Goal: Information Seeking & Learning: Learn about a topic

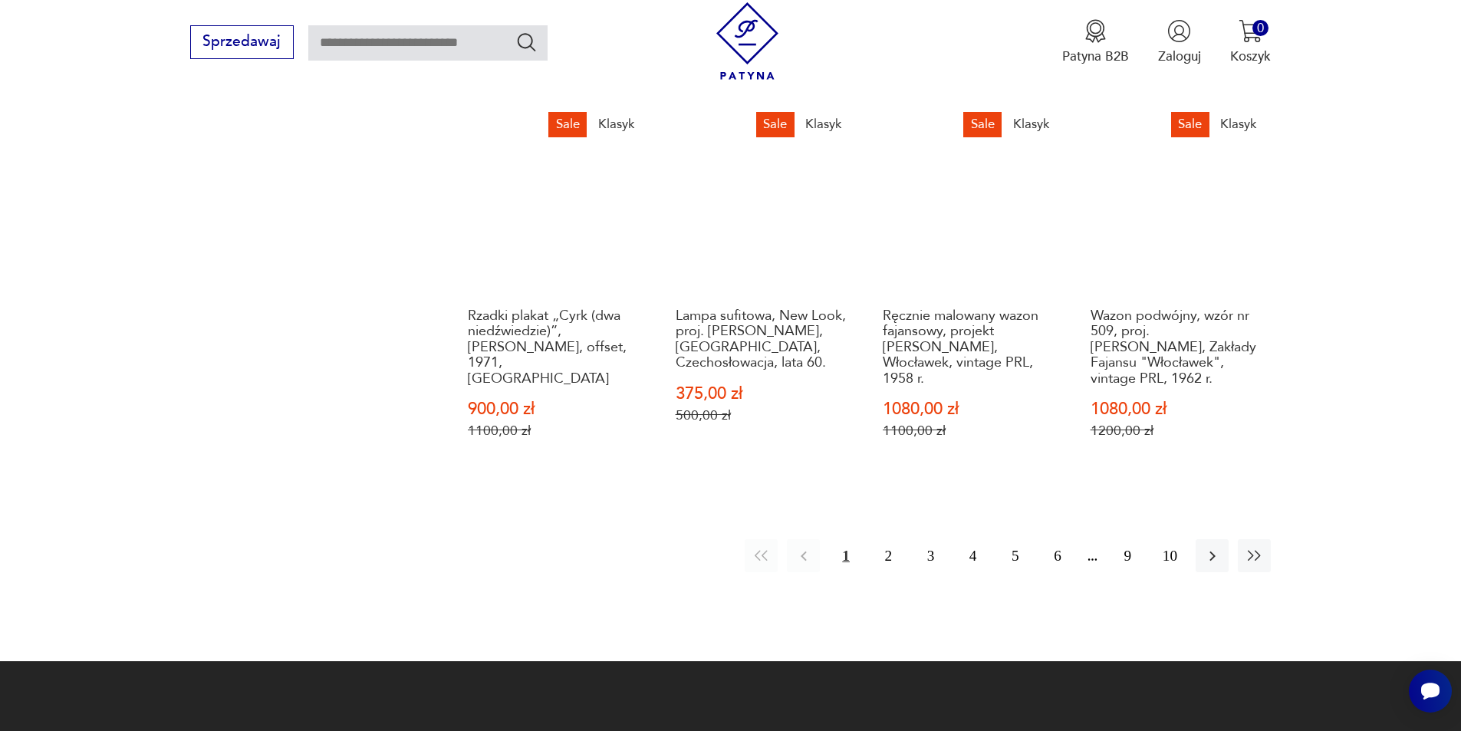
scroll to position [1562, 0]
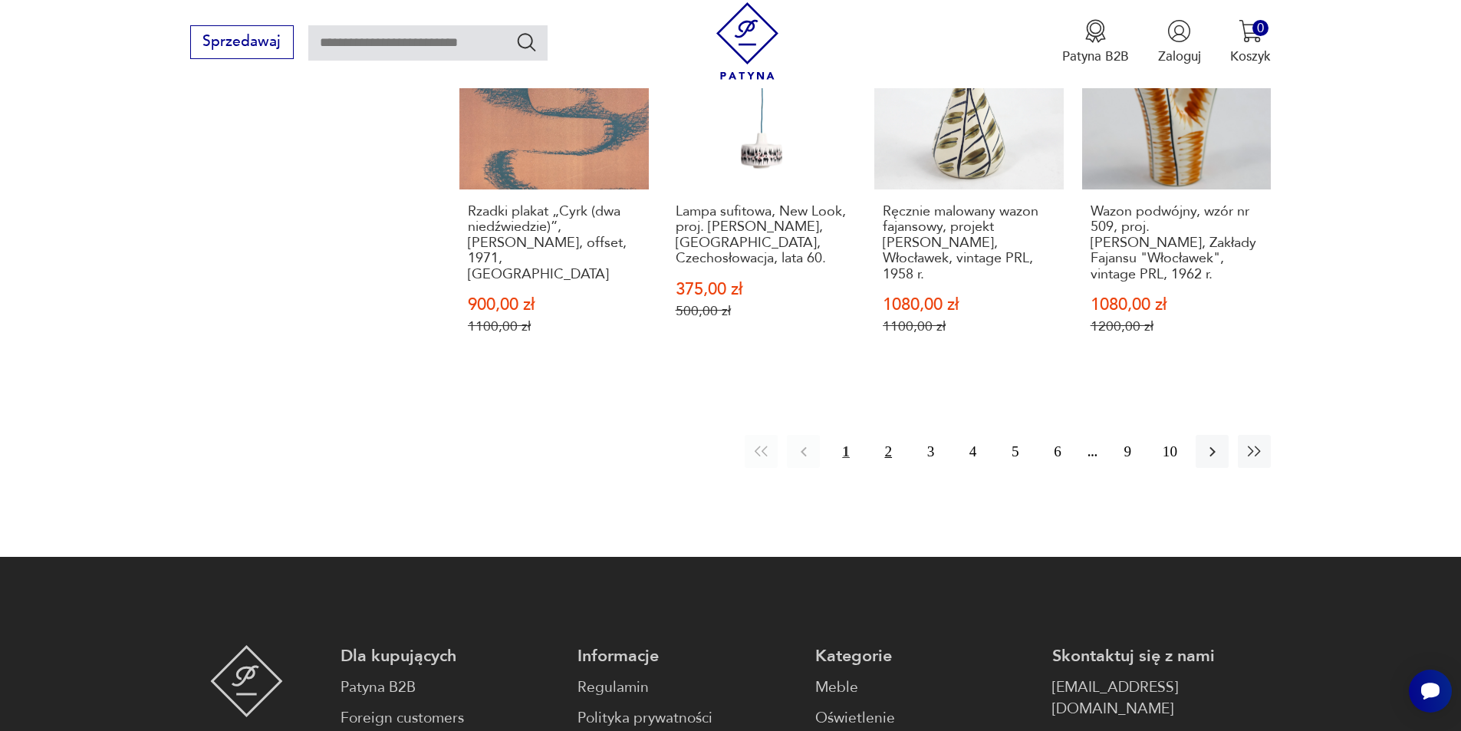
click at [883, 436] on button "2" at bounding box center [888, 451] width 33 height 33
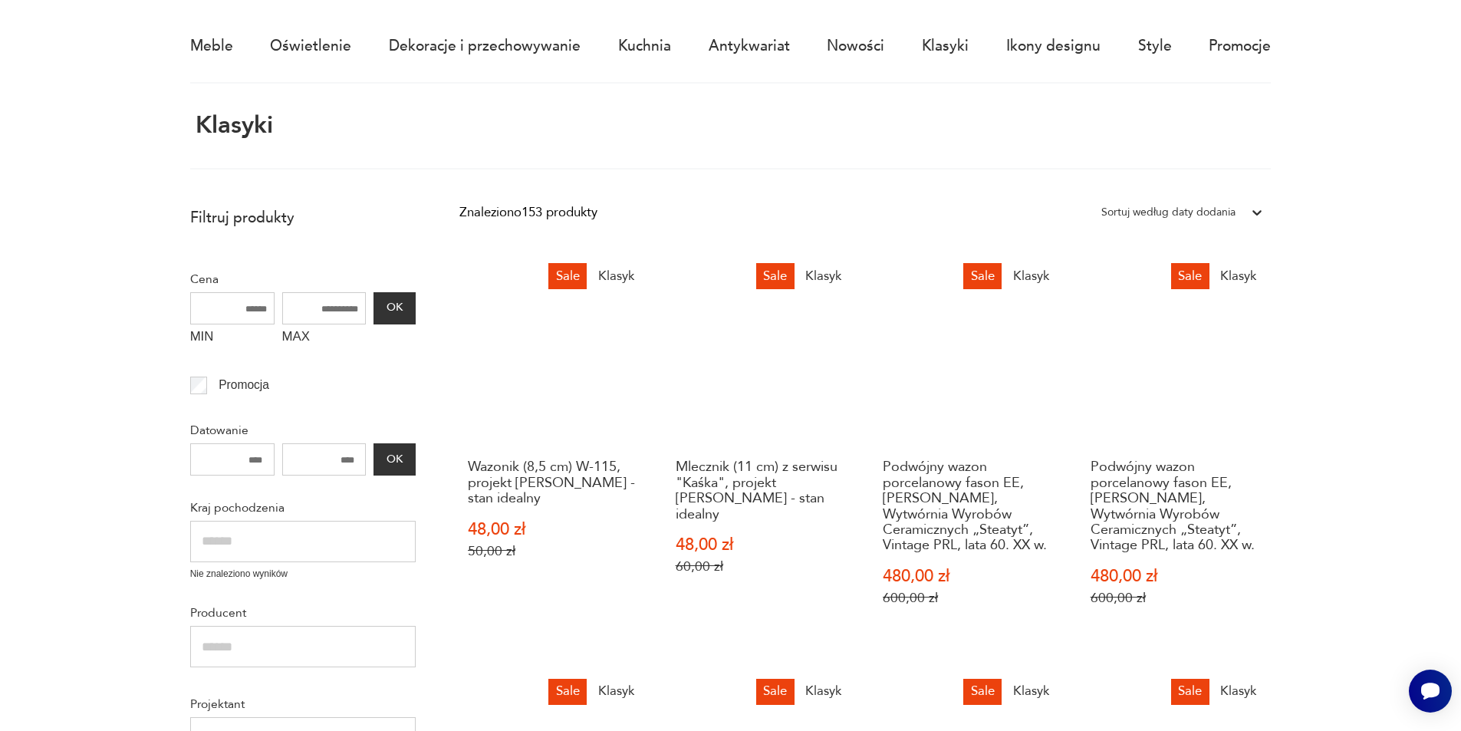
scroll to position [91, 0]
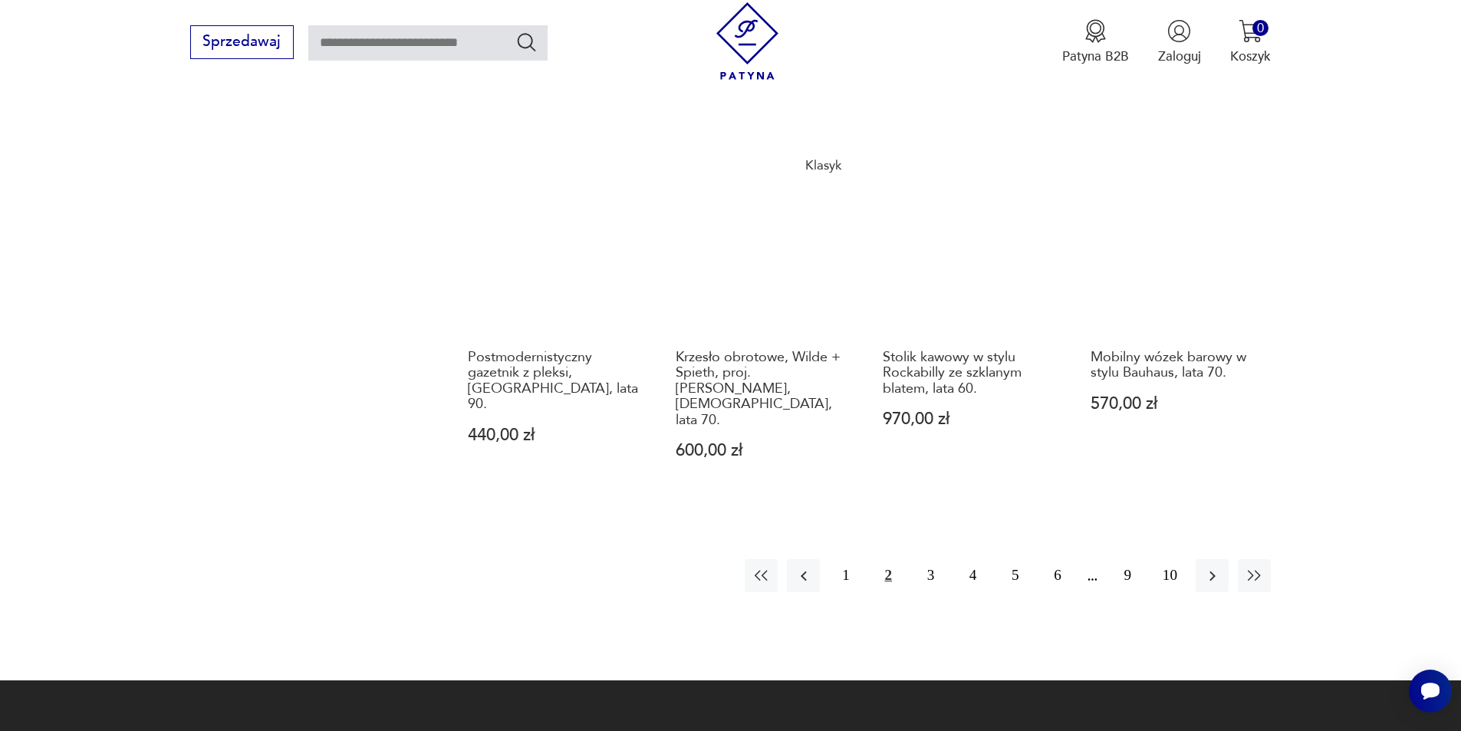
scroll to position [1714, 0]
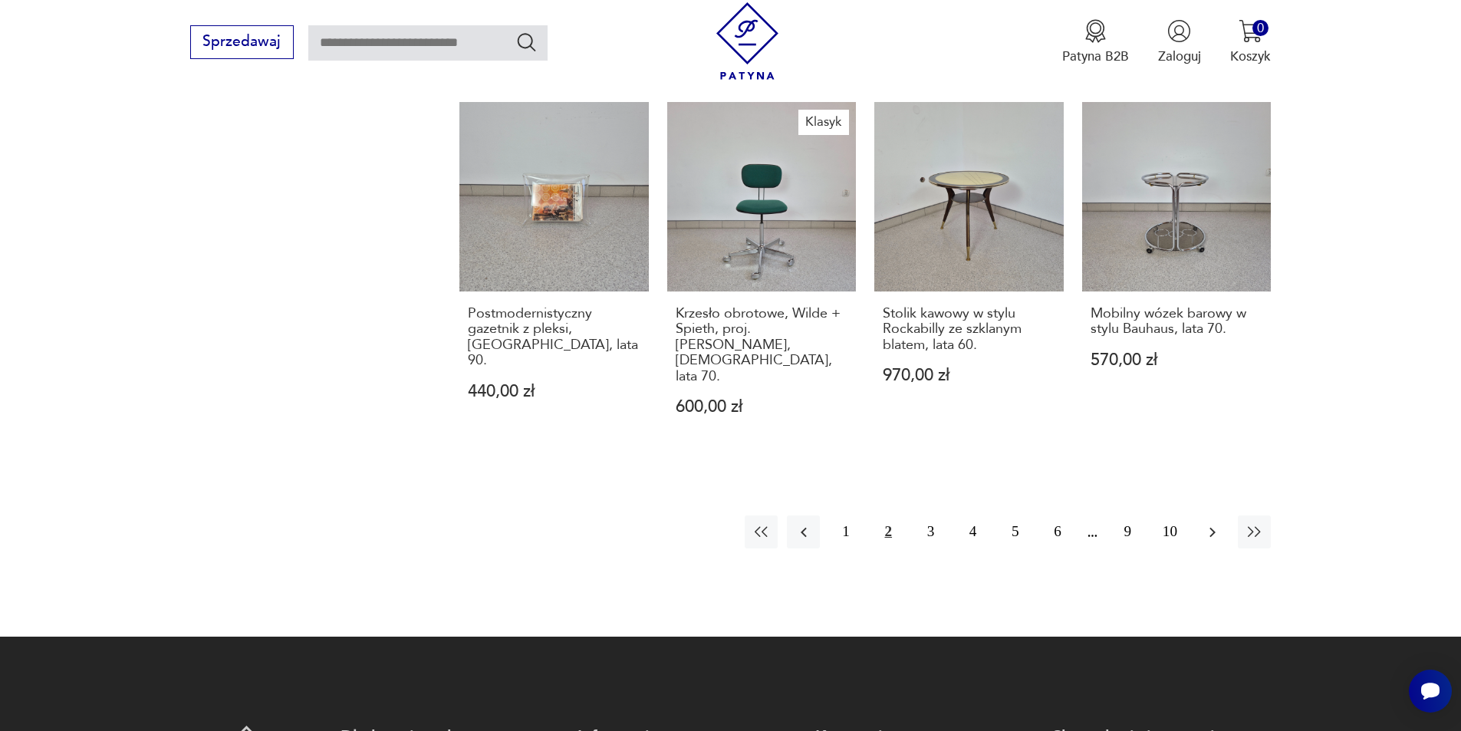
click at [1219, 523] on icon "button" at bounding box center [1212, 532] width 18 height 18
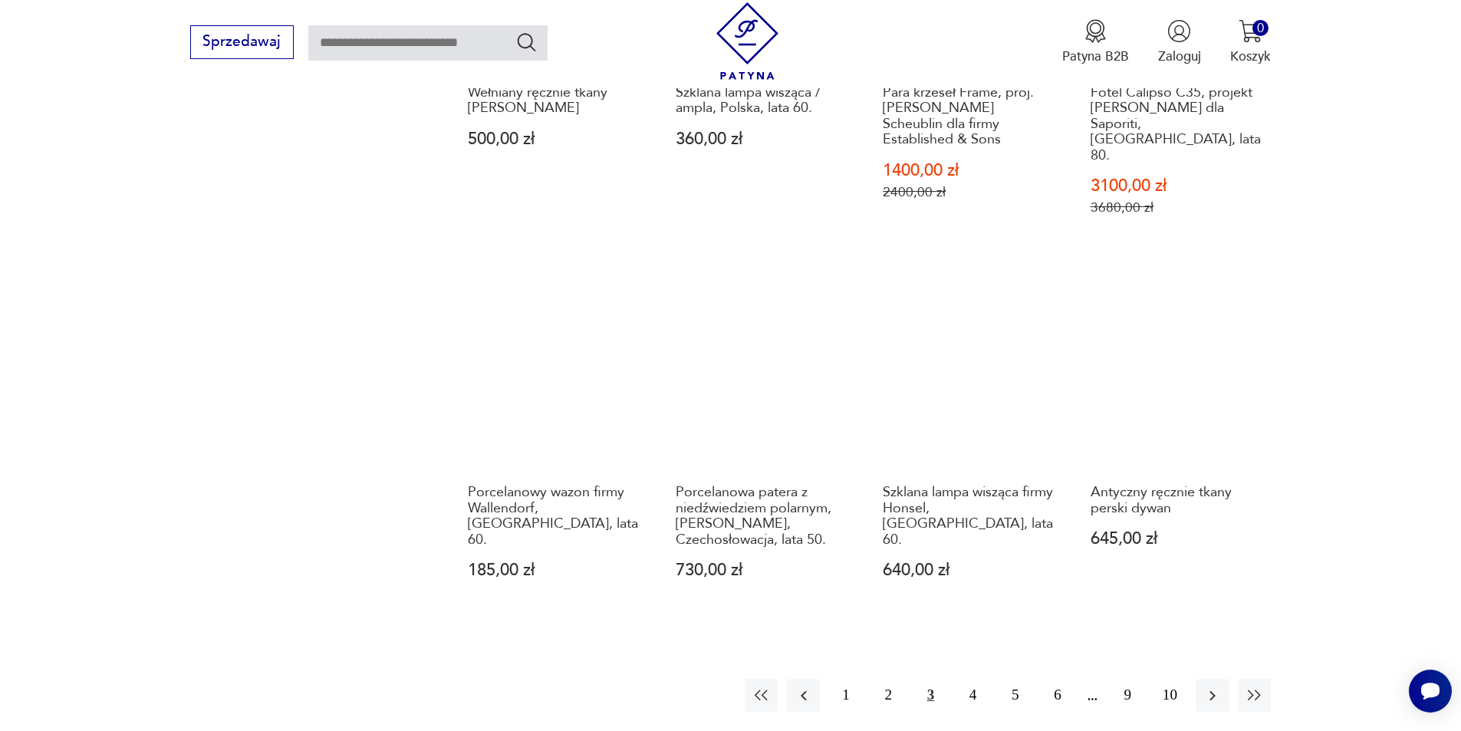
scroll to position [1561, 0]
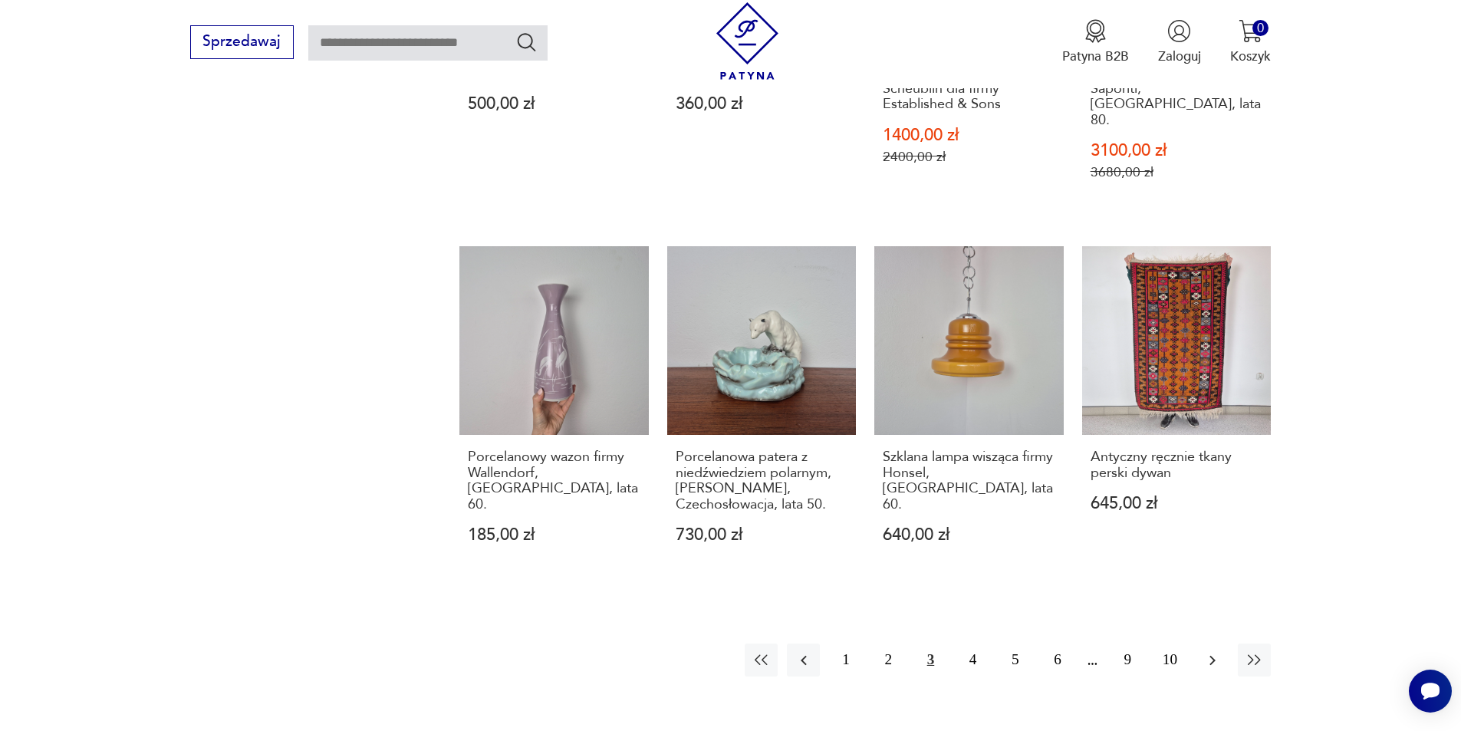
click at [1211, 655] on icon "button" at bounding box center [1212, 660] width 6 height 10
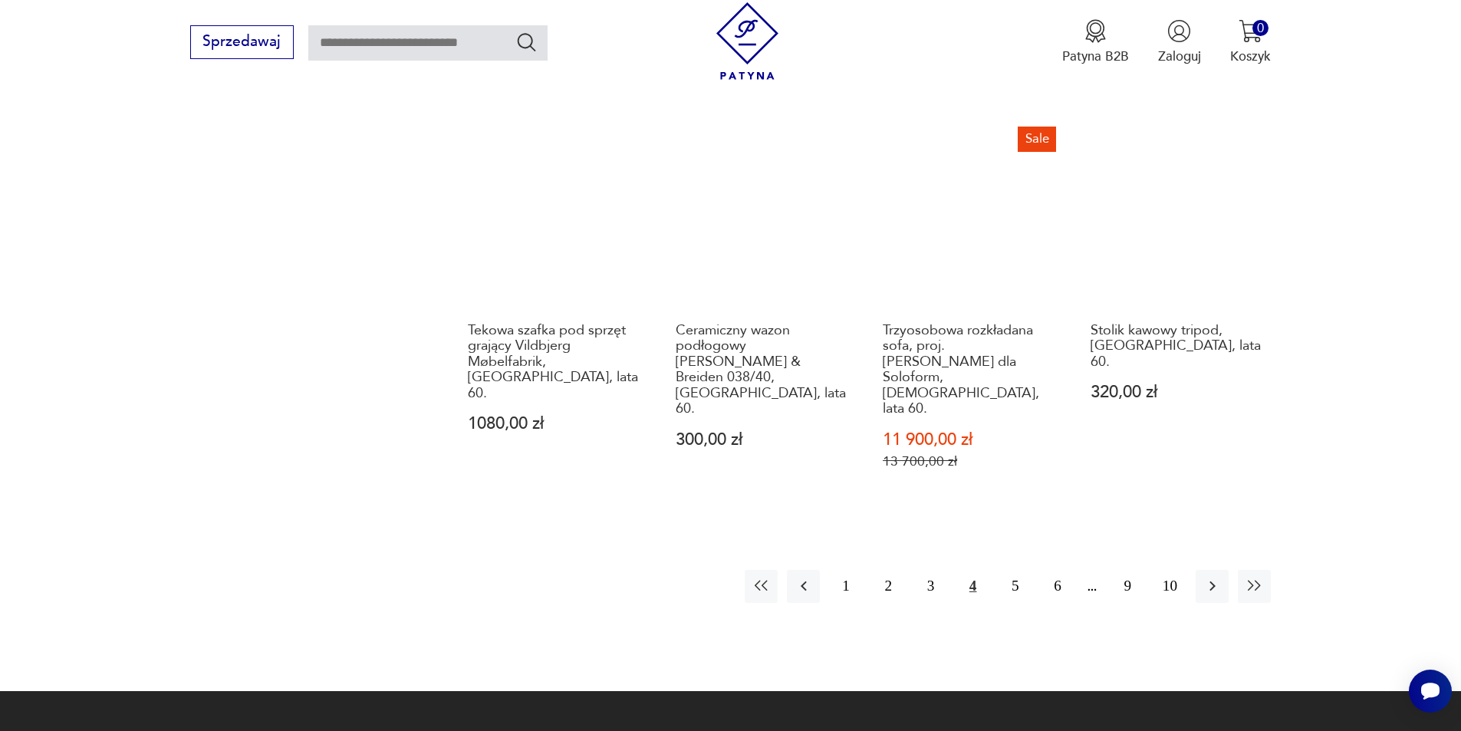
scroll to position [1714, 0]
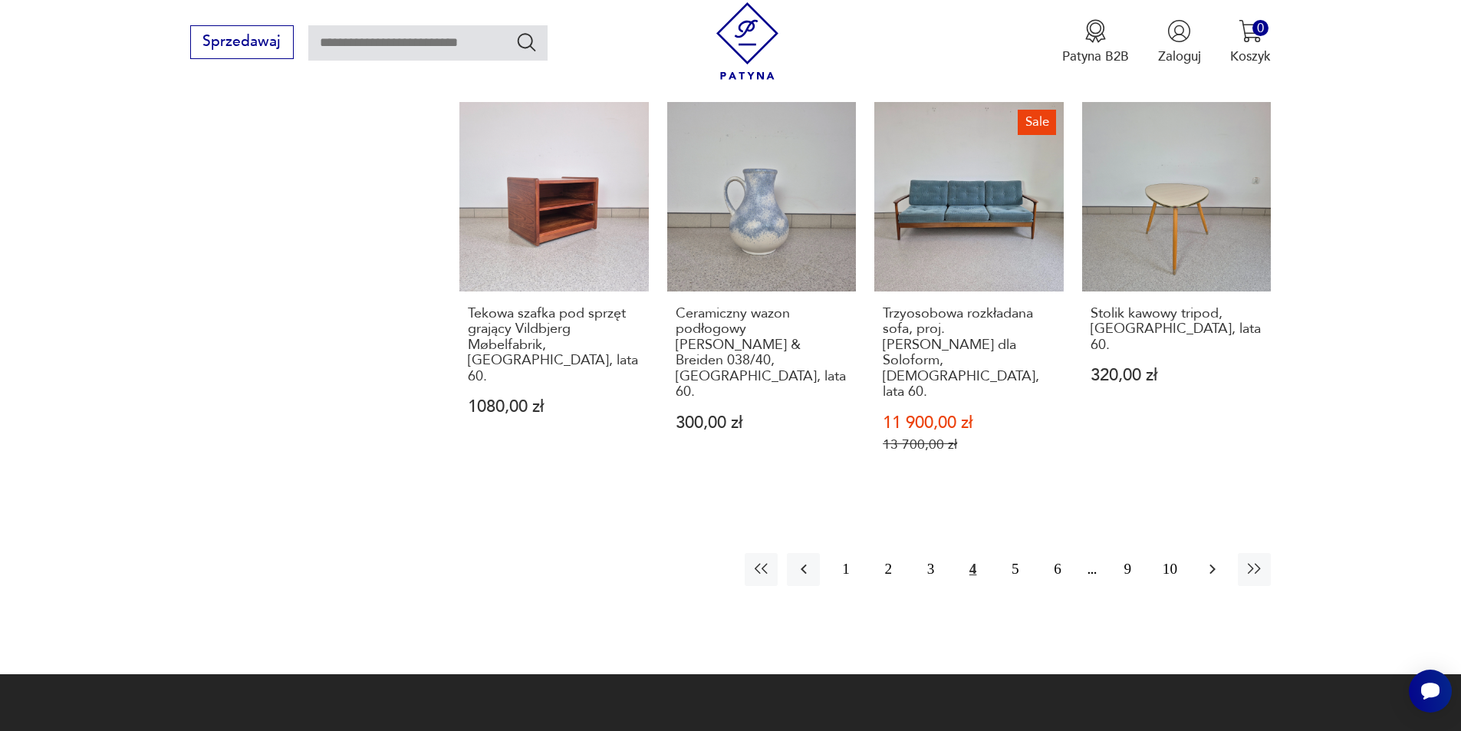
click at [1203, 560] on icon "button" at bounding box center [1212, 569] width 18 height 18
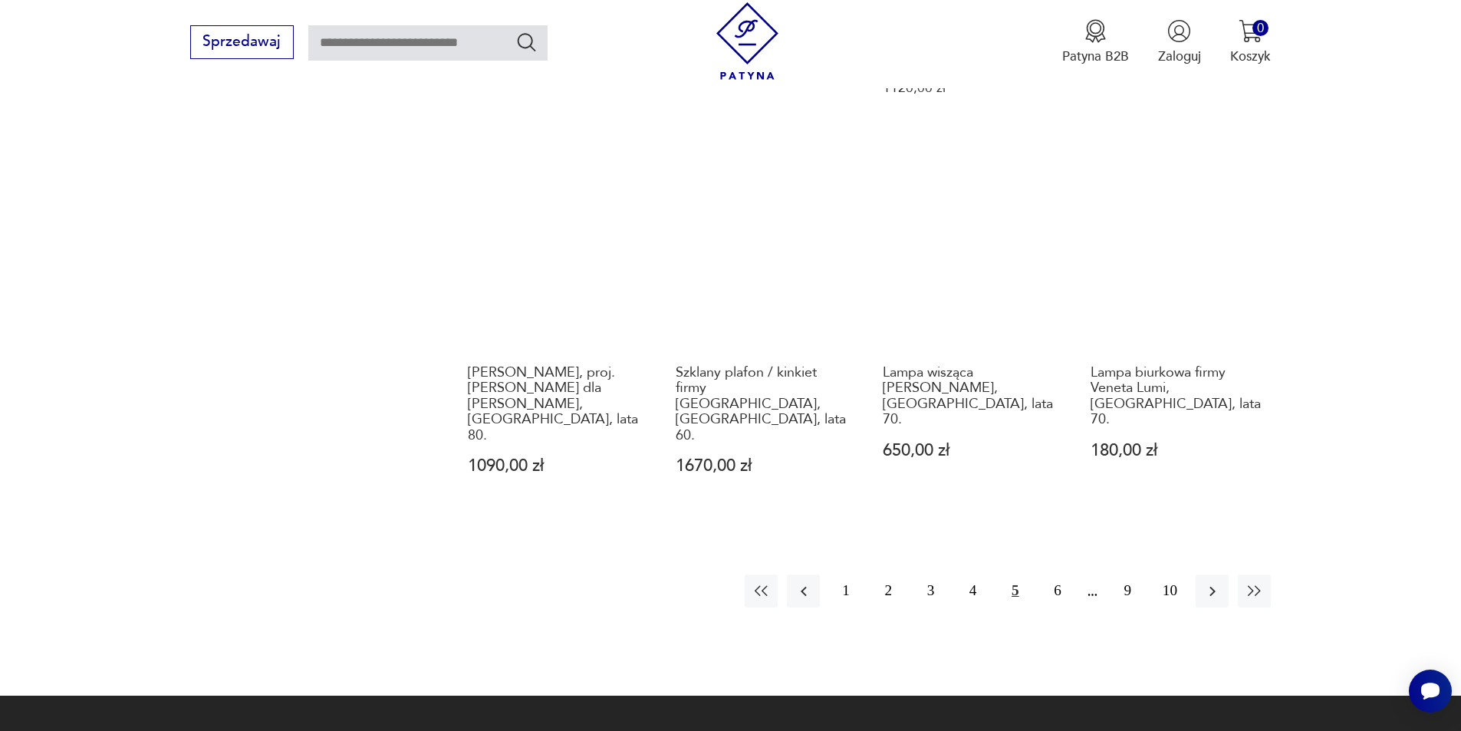
scroll to position [1714, 0]
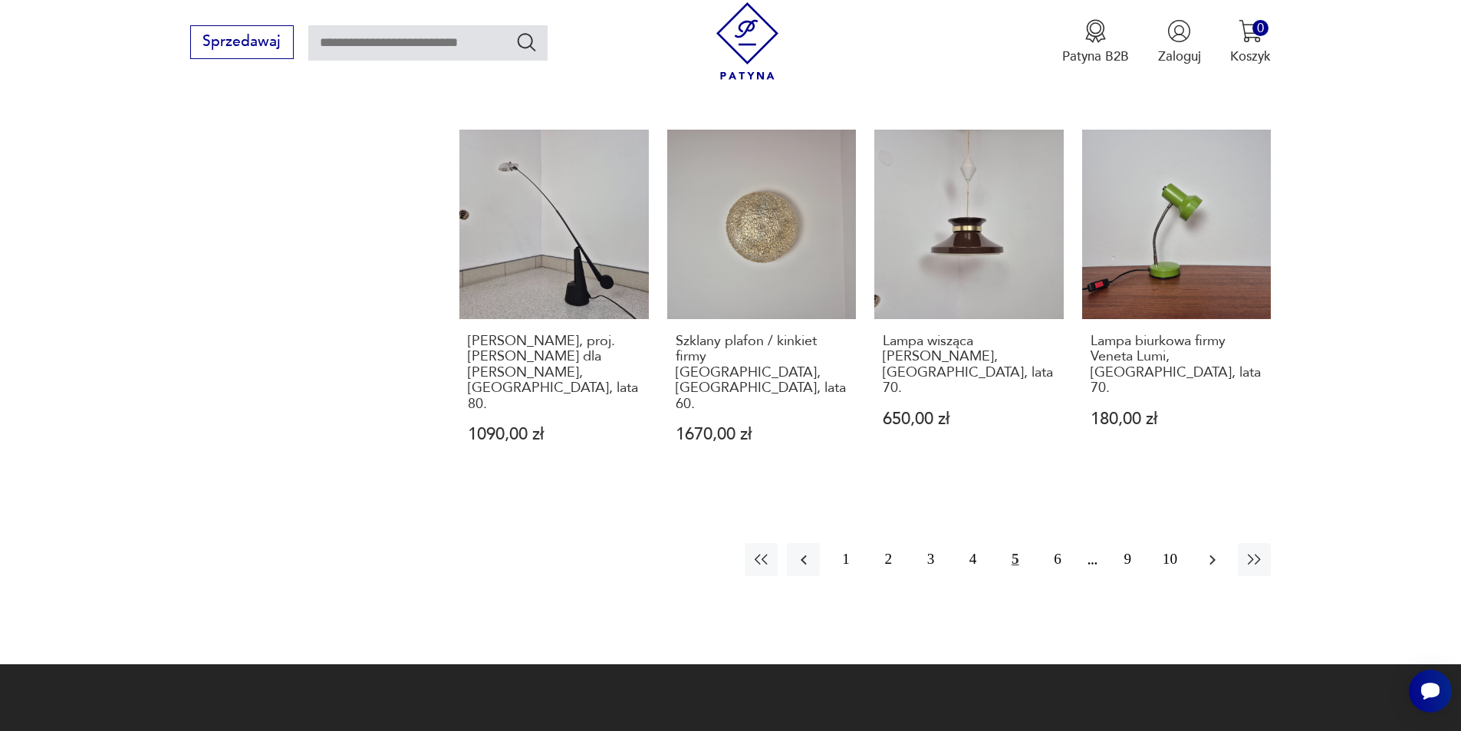
click at [1212, 551] on icon "button" at bounding box center [1212, 560] width 18 height 18
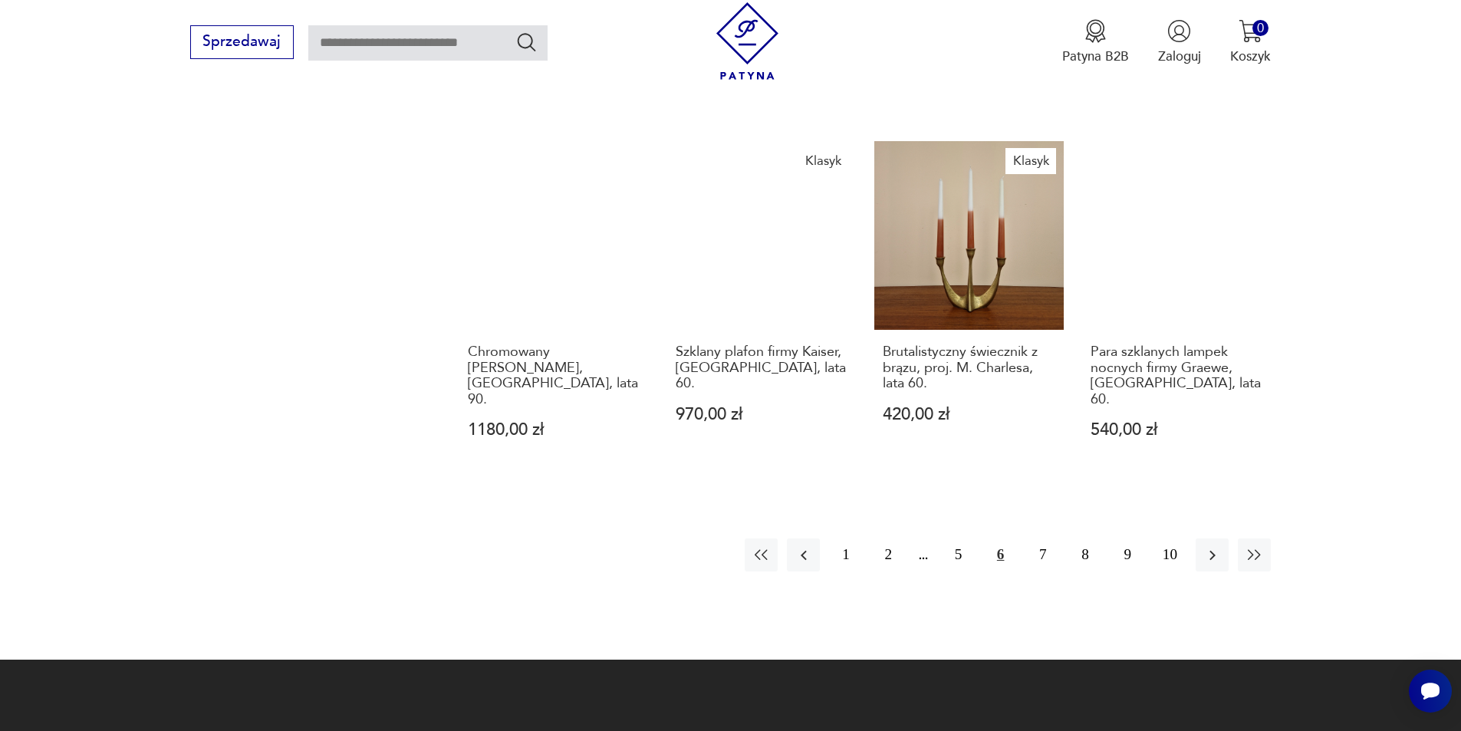
scroll to position [1791, 0]
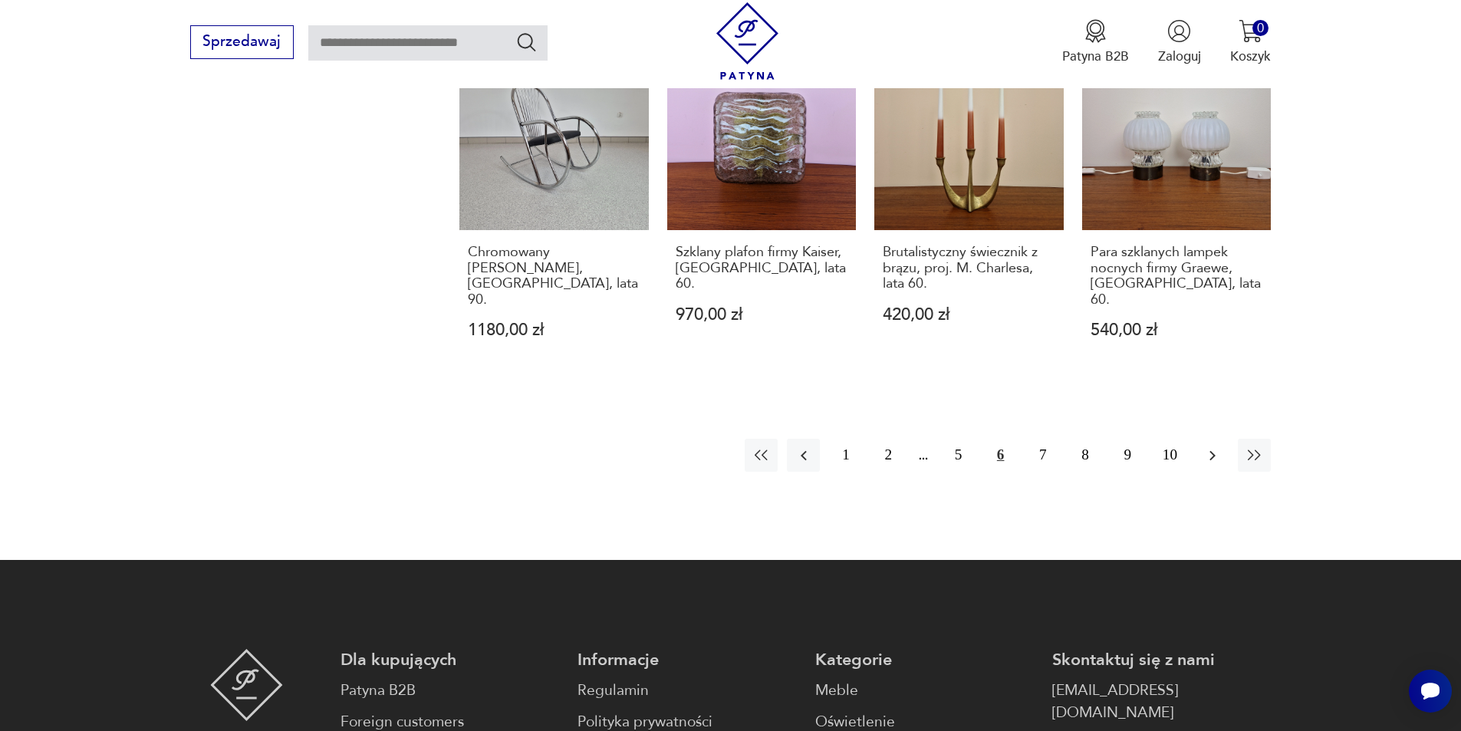
click at [1211, 446] on icon "button" at bounding box center [1212, 455] width 18 height 18
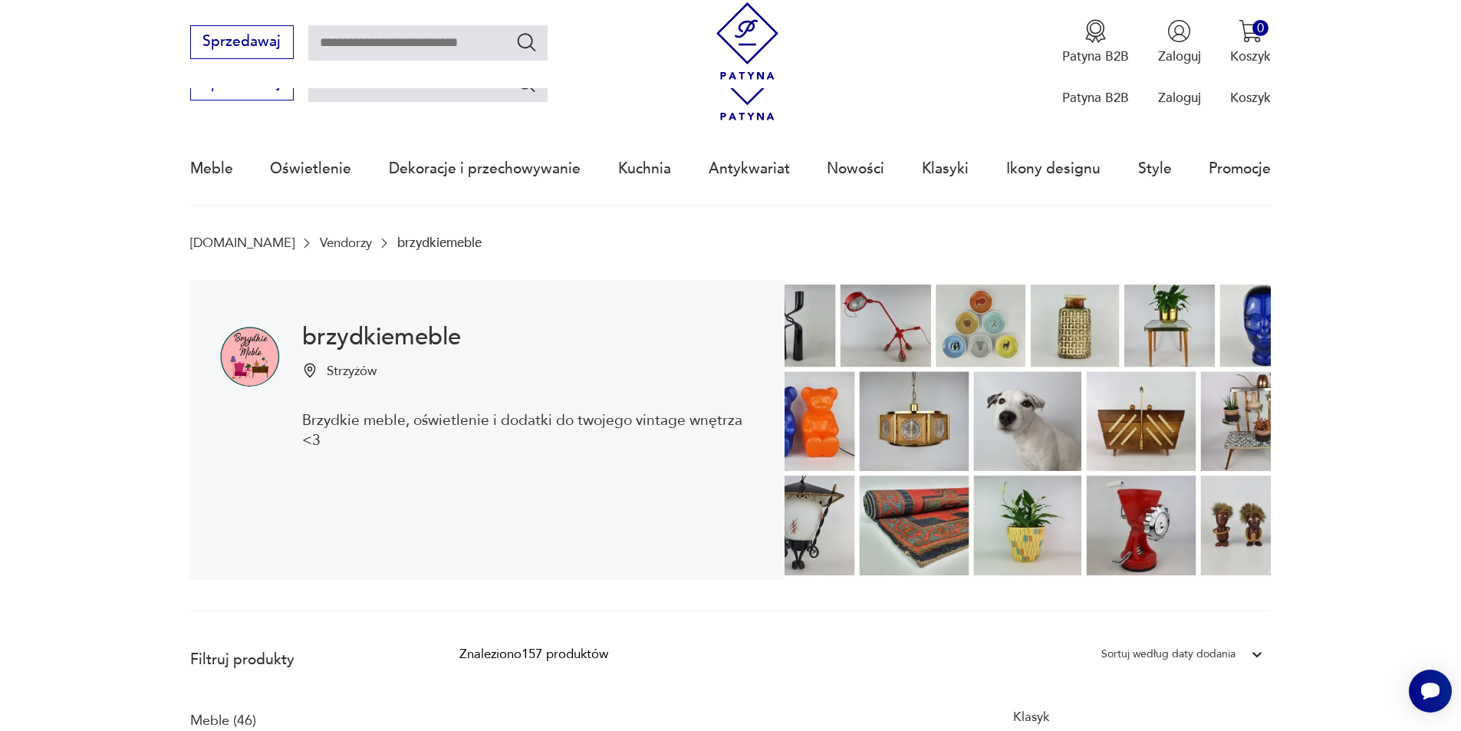
drag, startPoint x: 225, startPoint y: 557, endPoint x: 293, endPoint y: 239, distance: 324.7
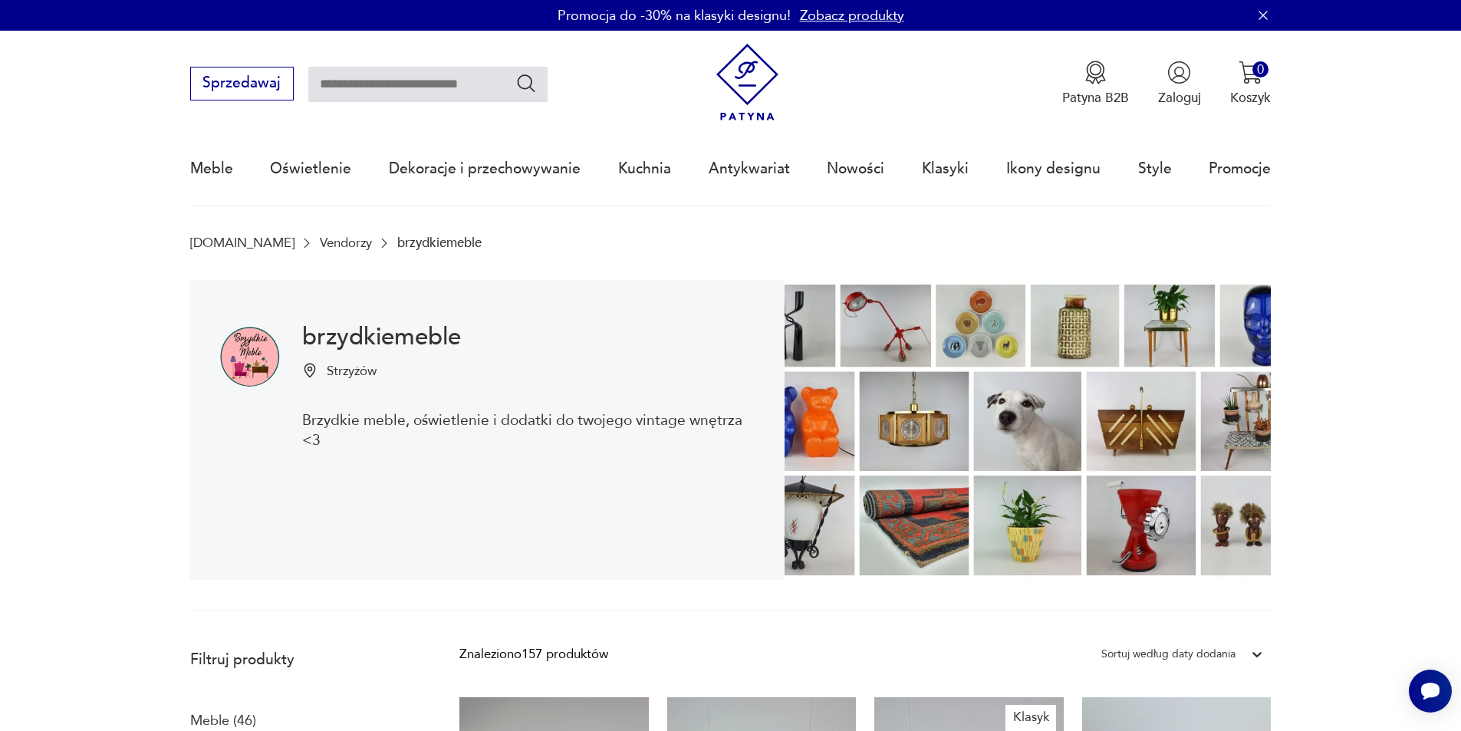
click at [730, 90] on img at bounding box center [747, 82] width 77 height 77
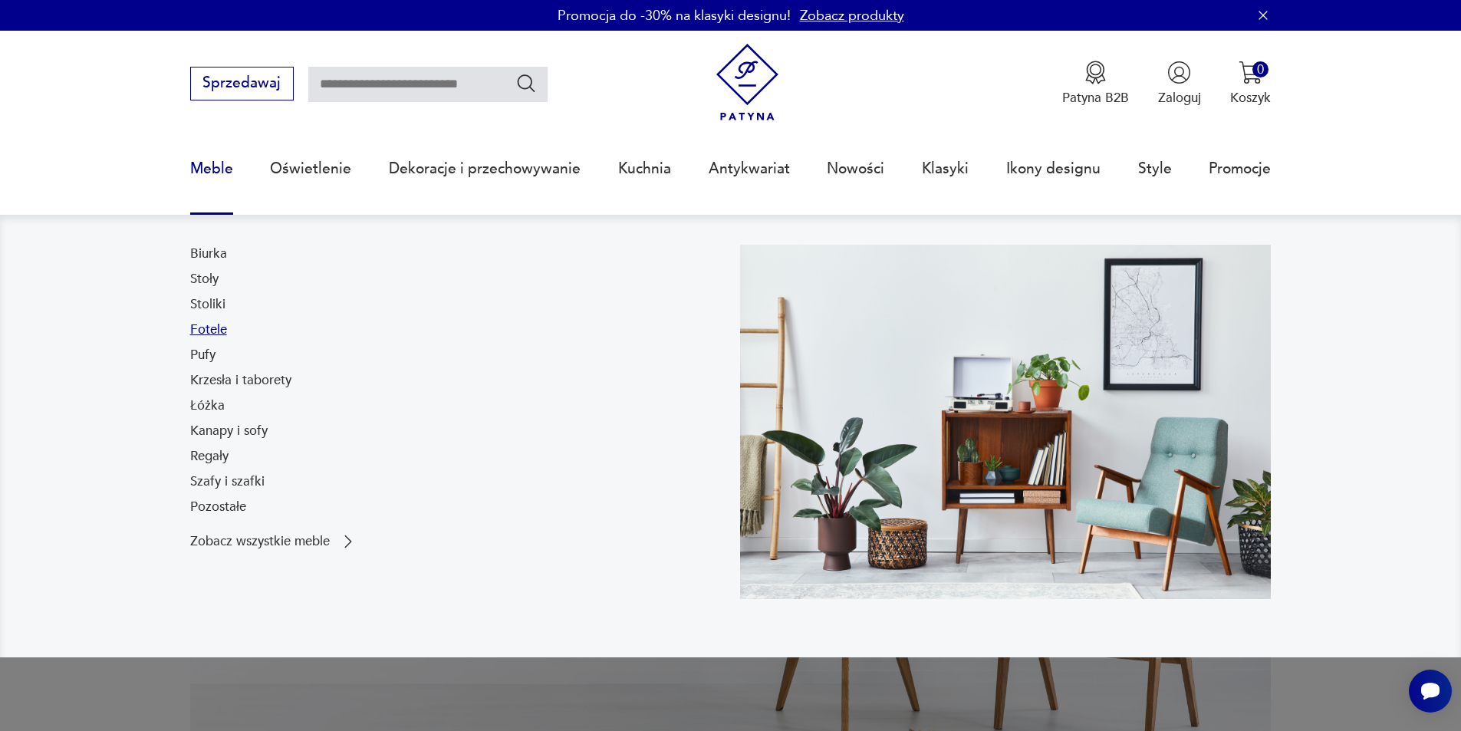
click at [209, 332] on link "Fotele" at bounding box center [208, 330] width 37 height 18
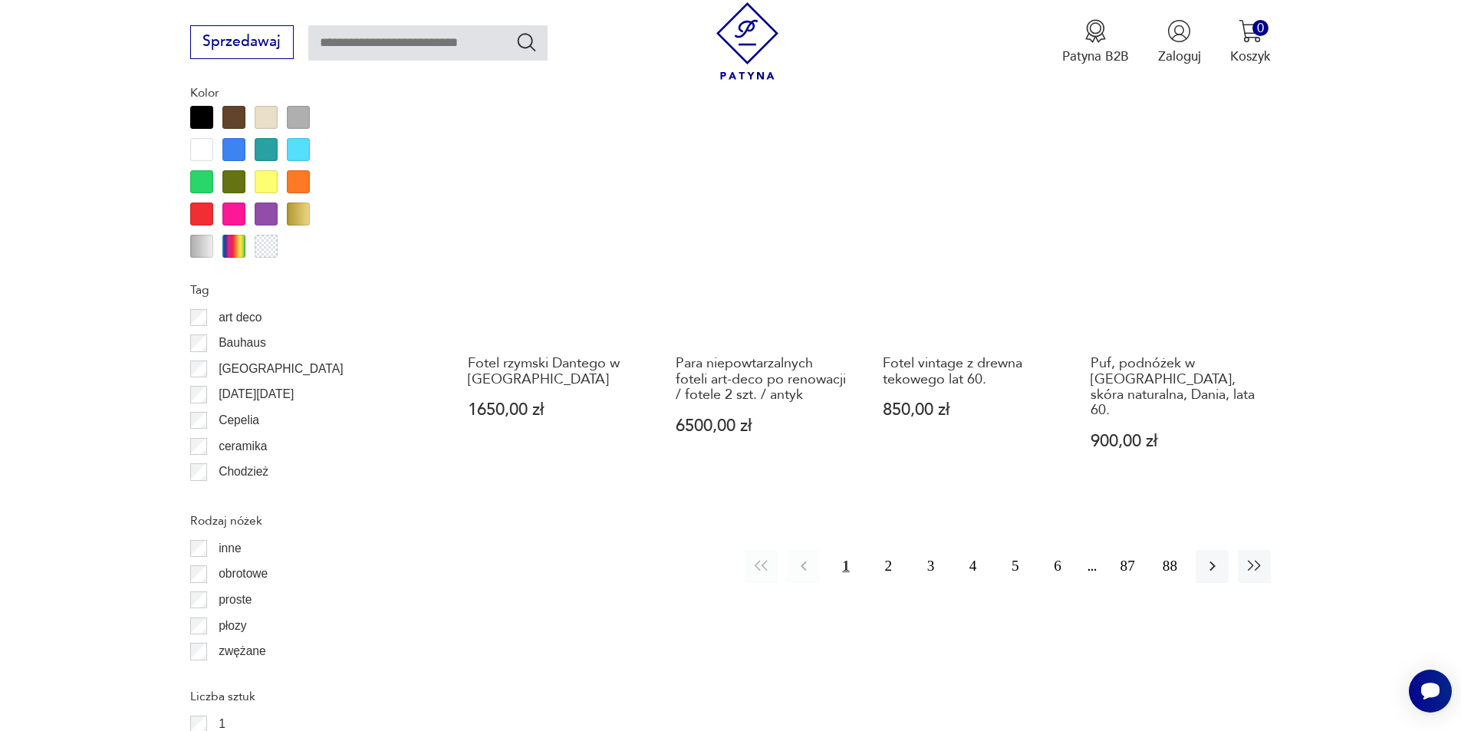
scroll to position [1837, 0]
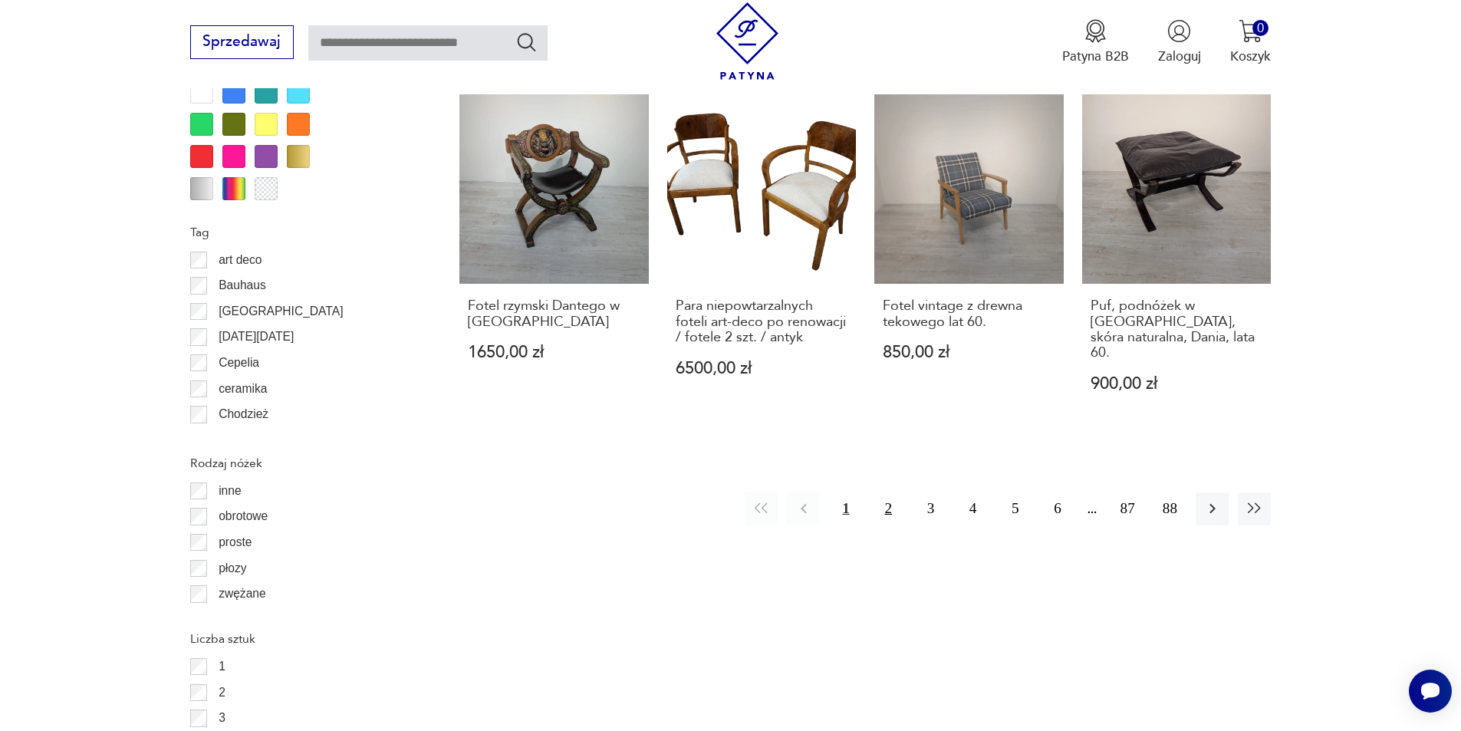
click at [877, 492] on button "2" at bounding box center [888, 508] width 33 height 33
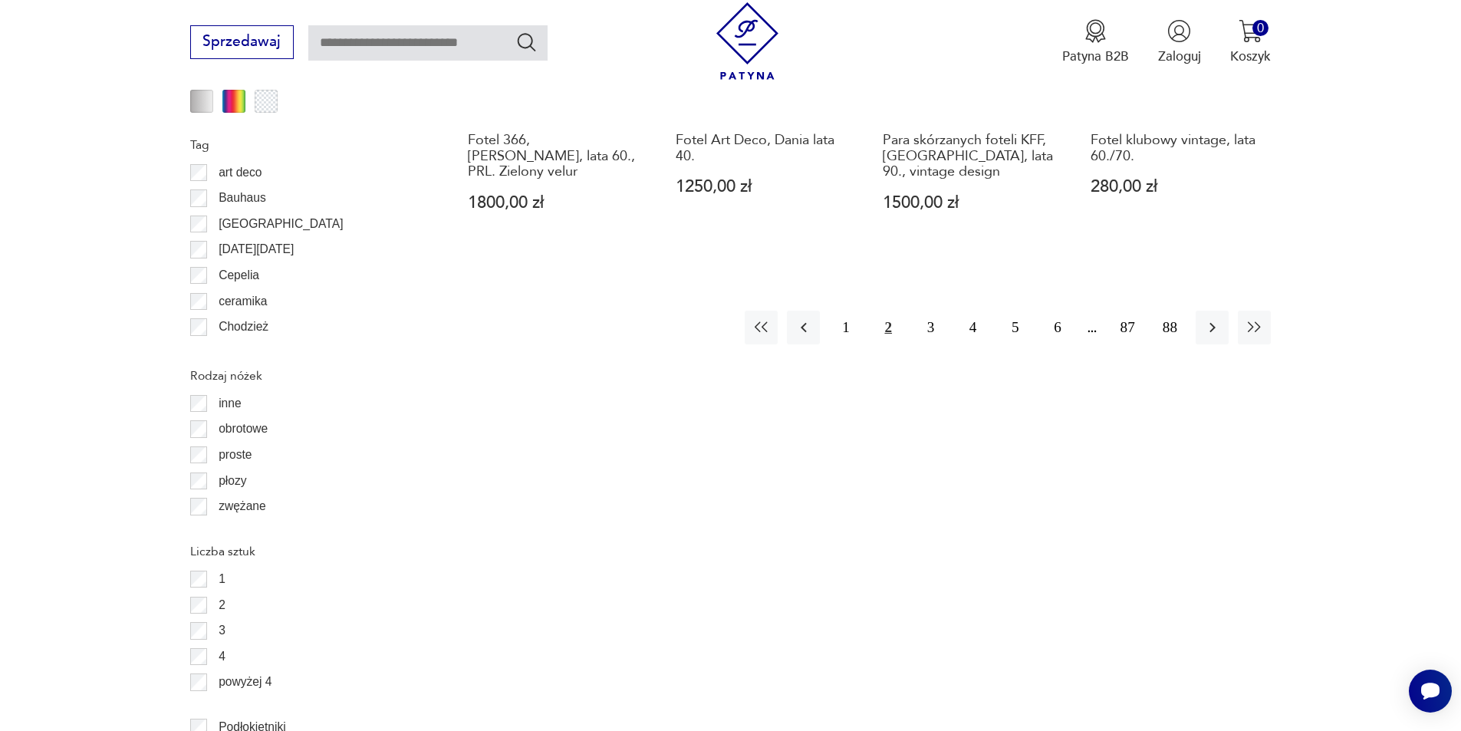
scroll to position [1891, 0]
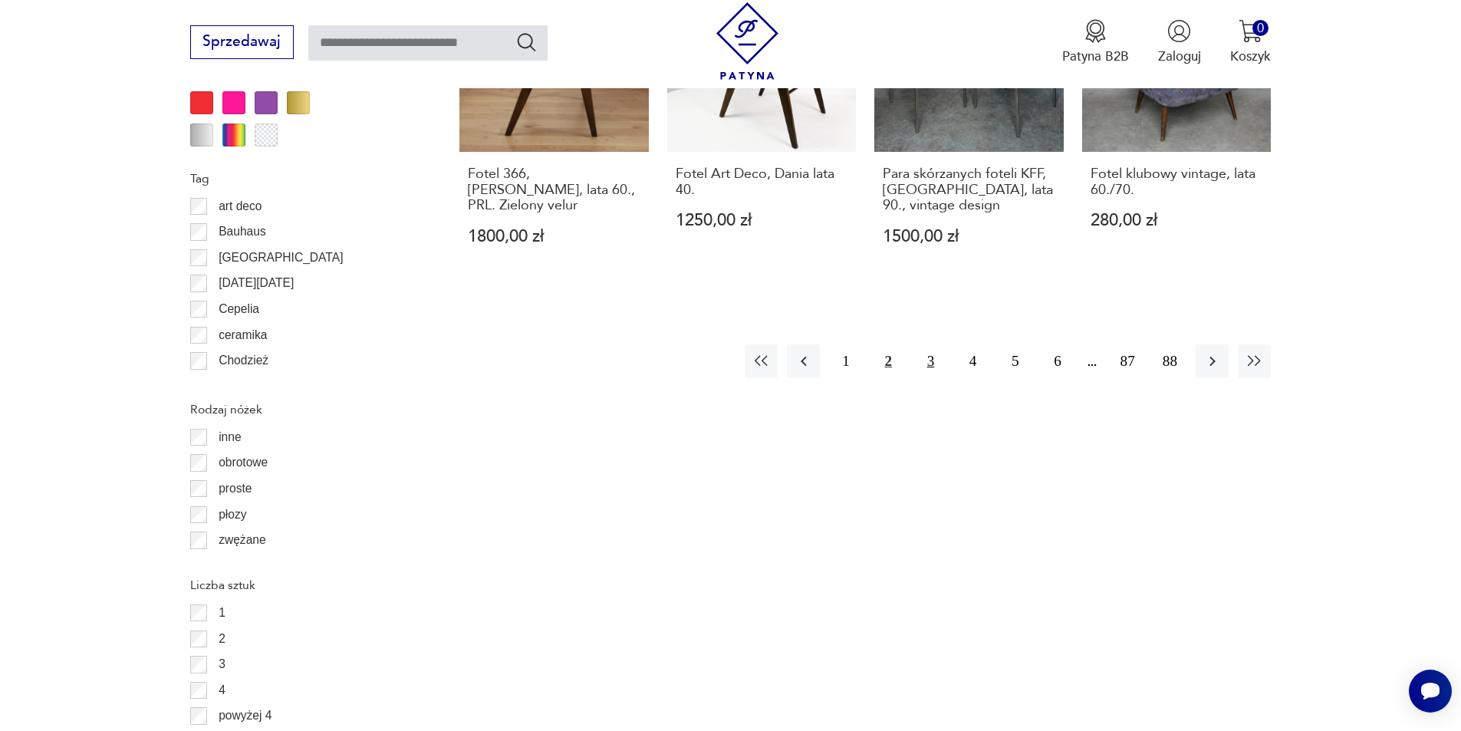
click at [919, 344] on button "3" at bounding box center [930, 360] width 33 height 33
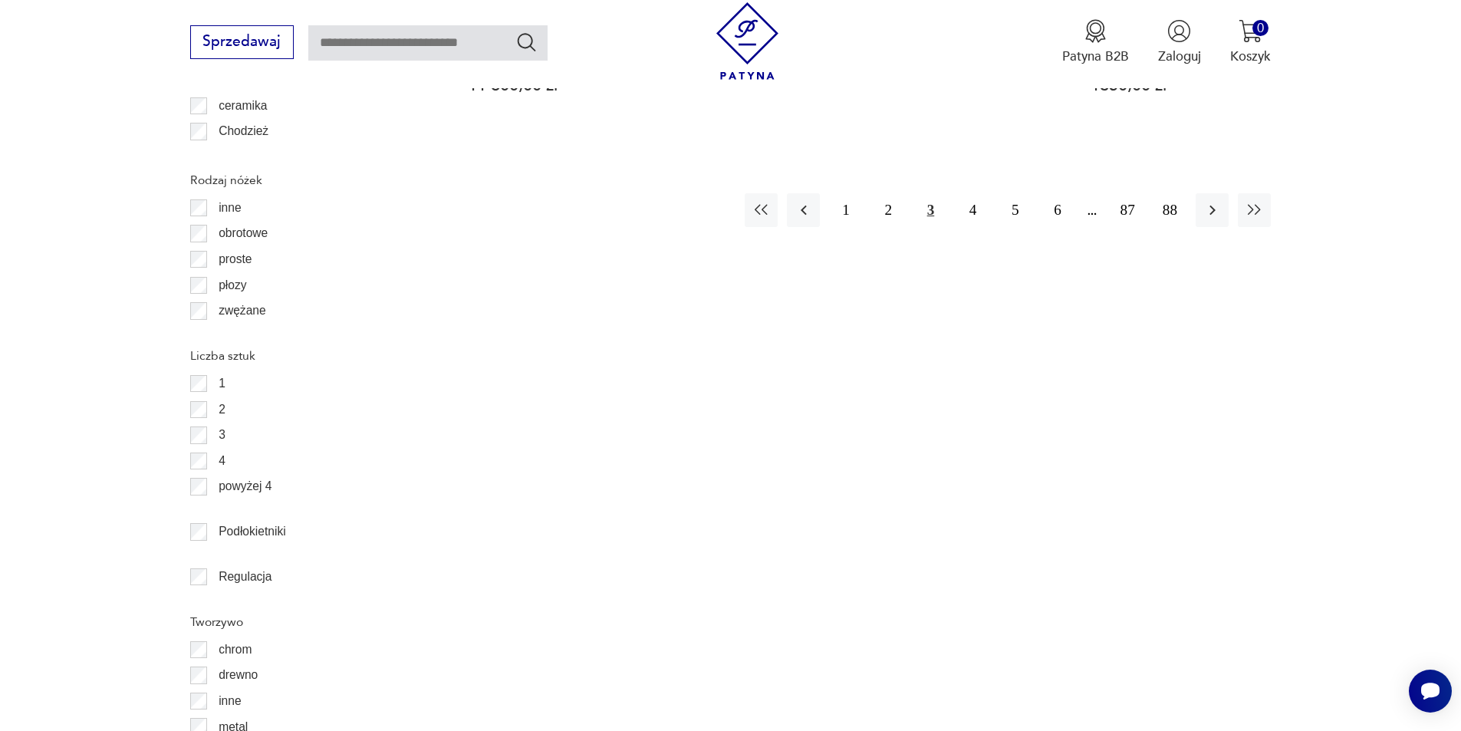
scroll to position [2121, 0]
click at [978, 209] on button "4" at bounding box center [972, 208] width 33 height 33
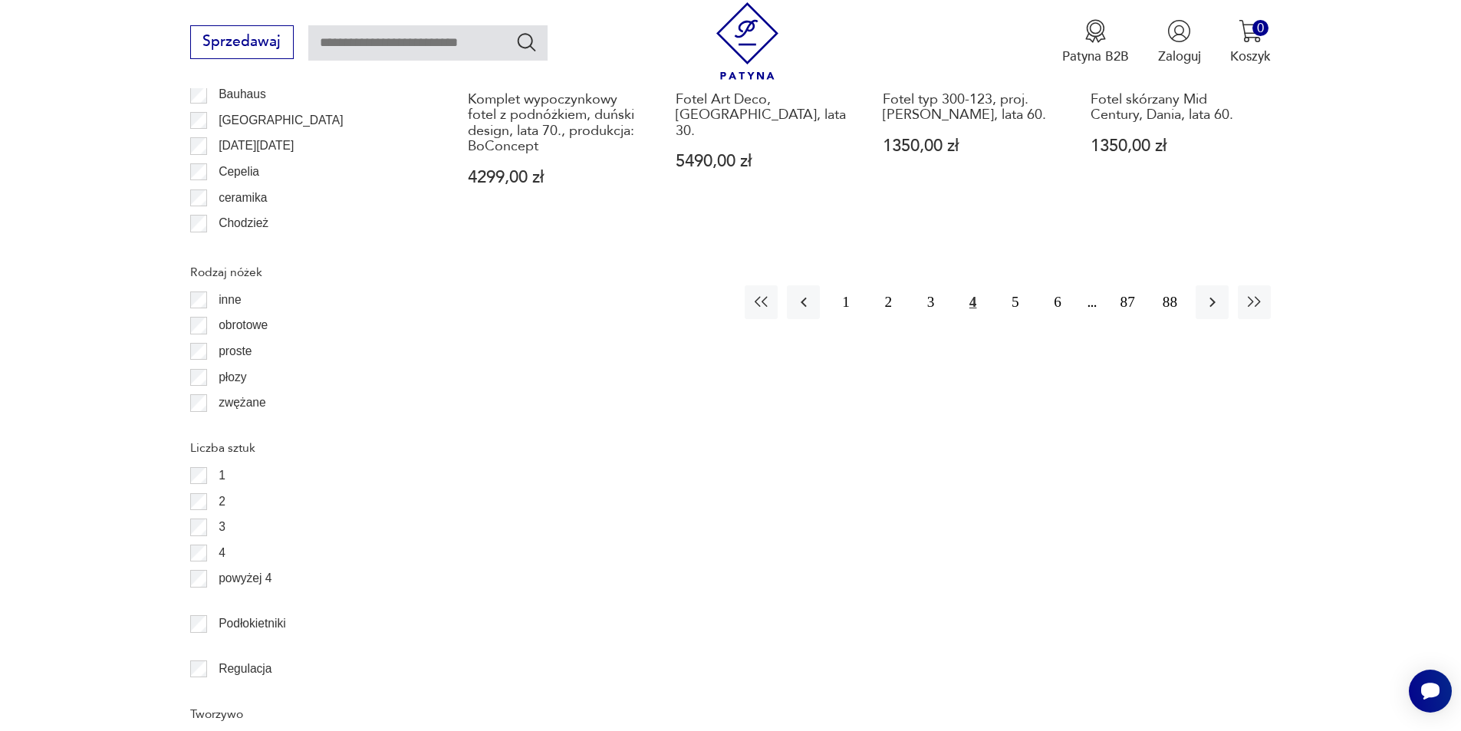
scroll to position [2044, 0]
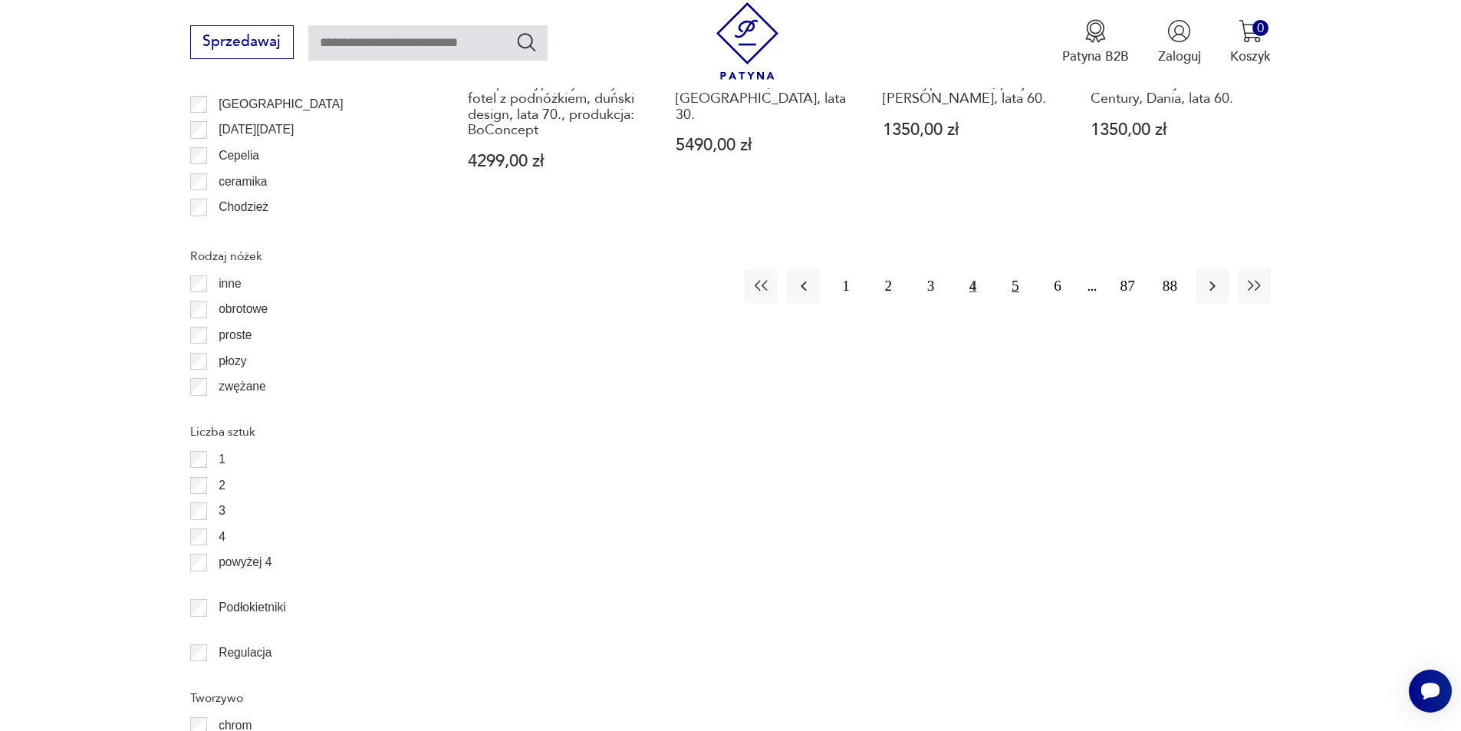
click at [1007, 269] on button "5" at bounding box center [1014, 285] width 33 height 33
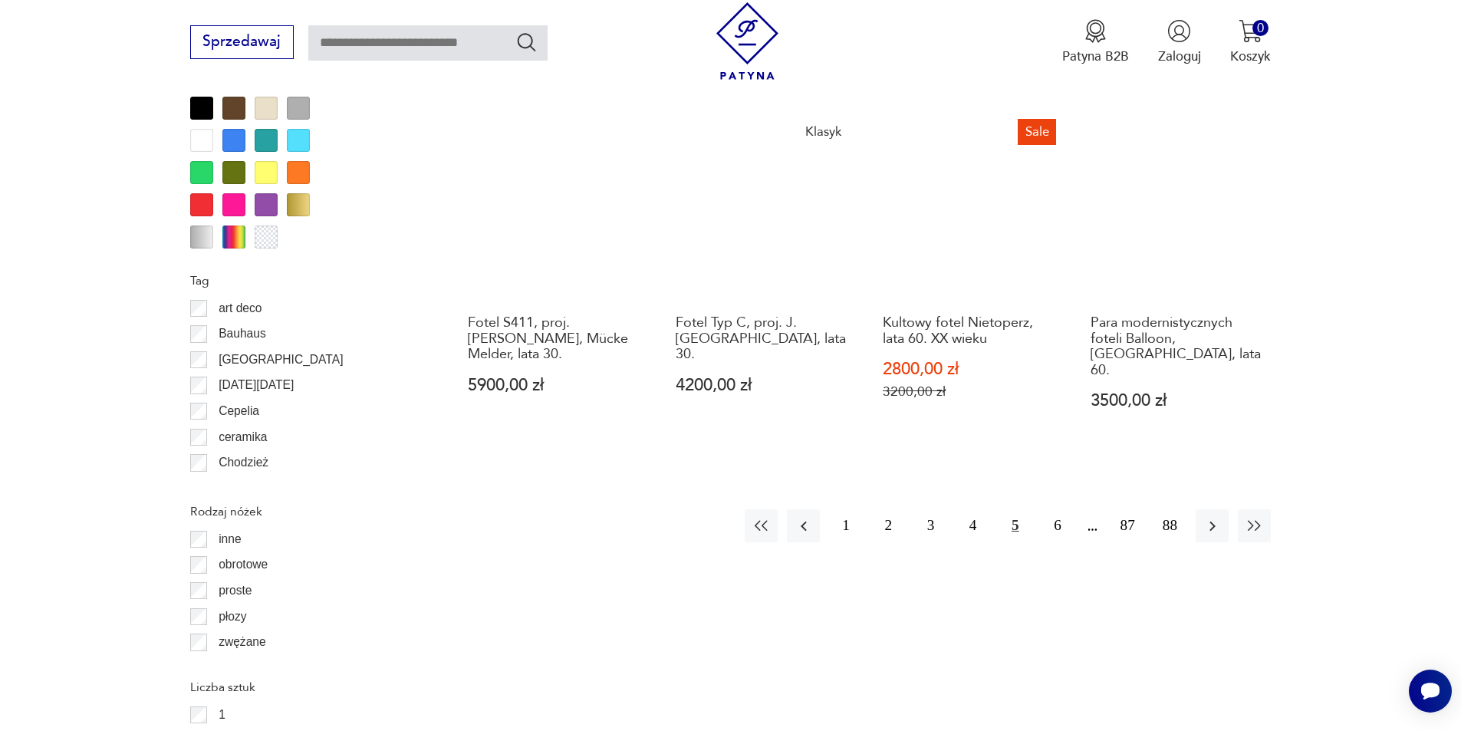
scroll to position [1738, 0]
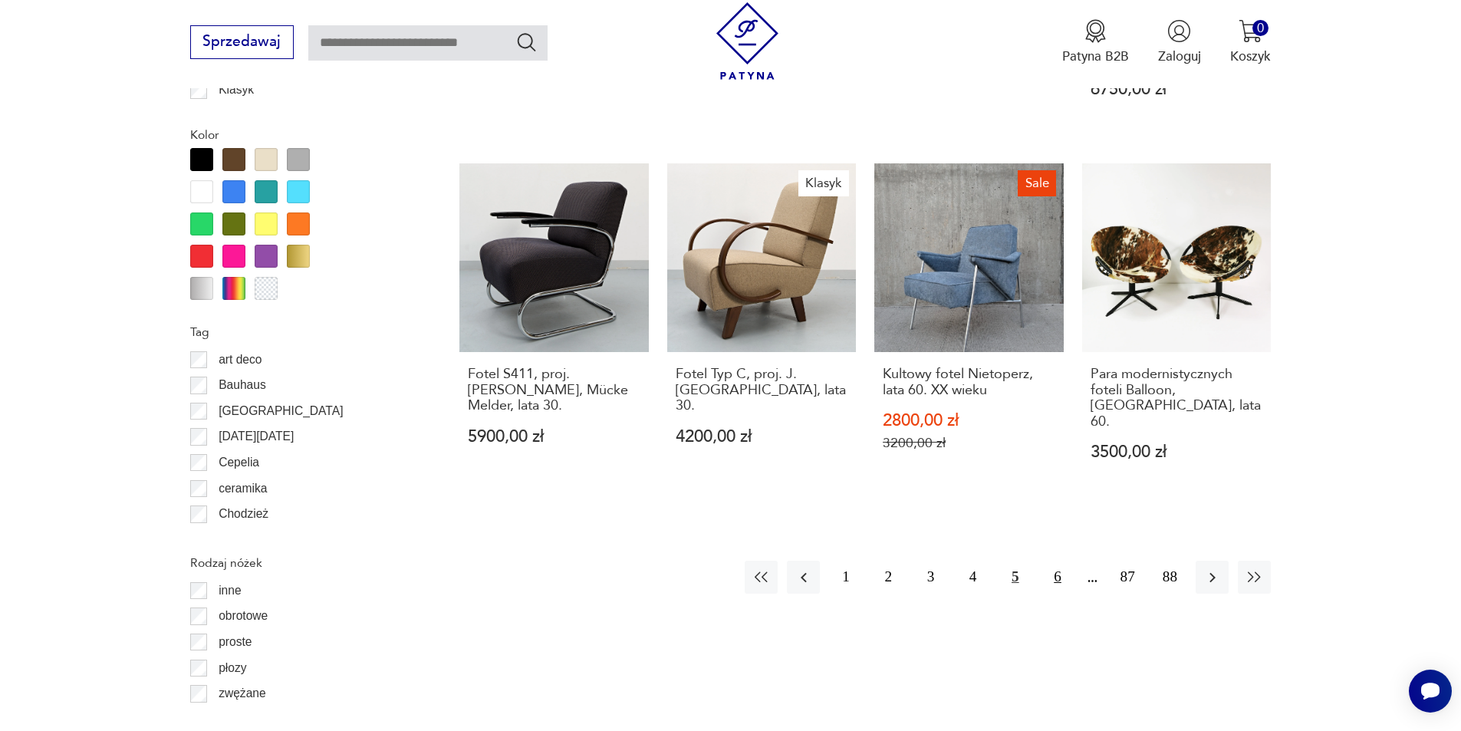
click at [1055, 561] on button "6" at bounding box center [1057, 577] width 33 height 33
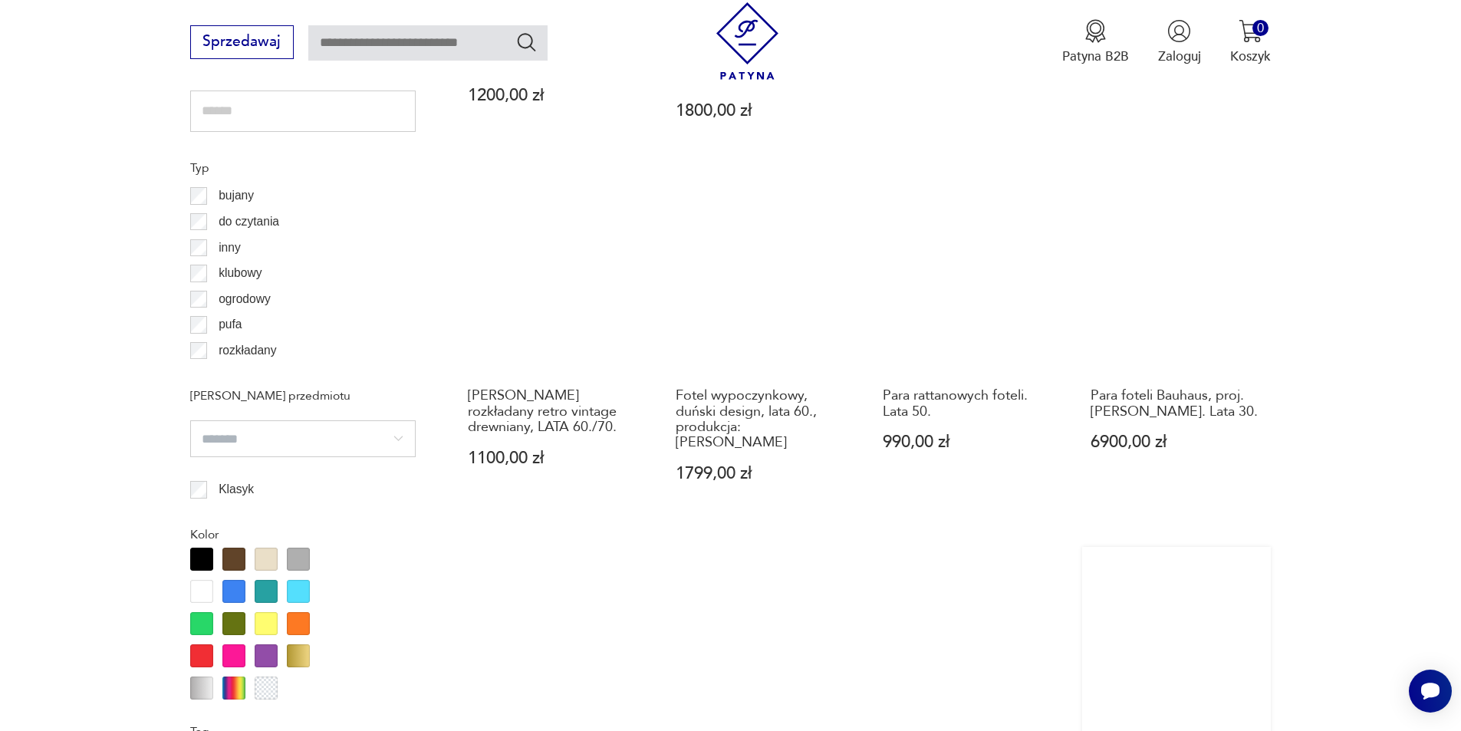
scroll to position [1814, 0]
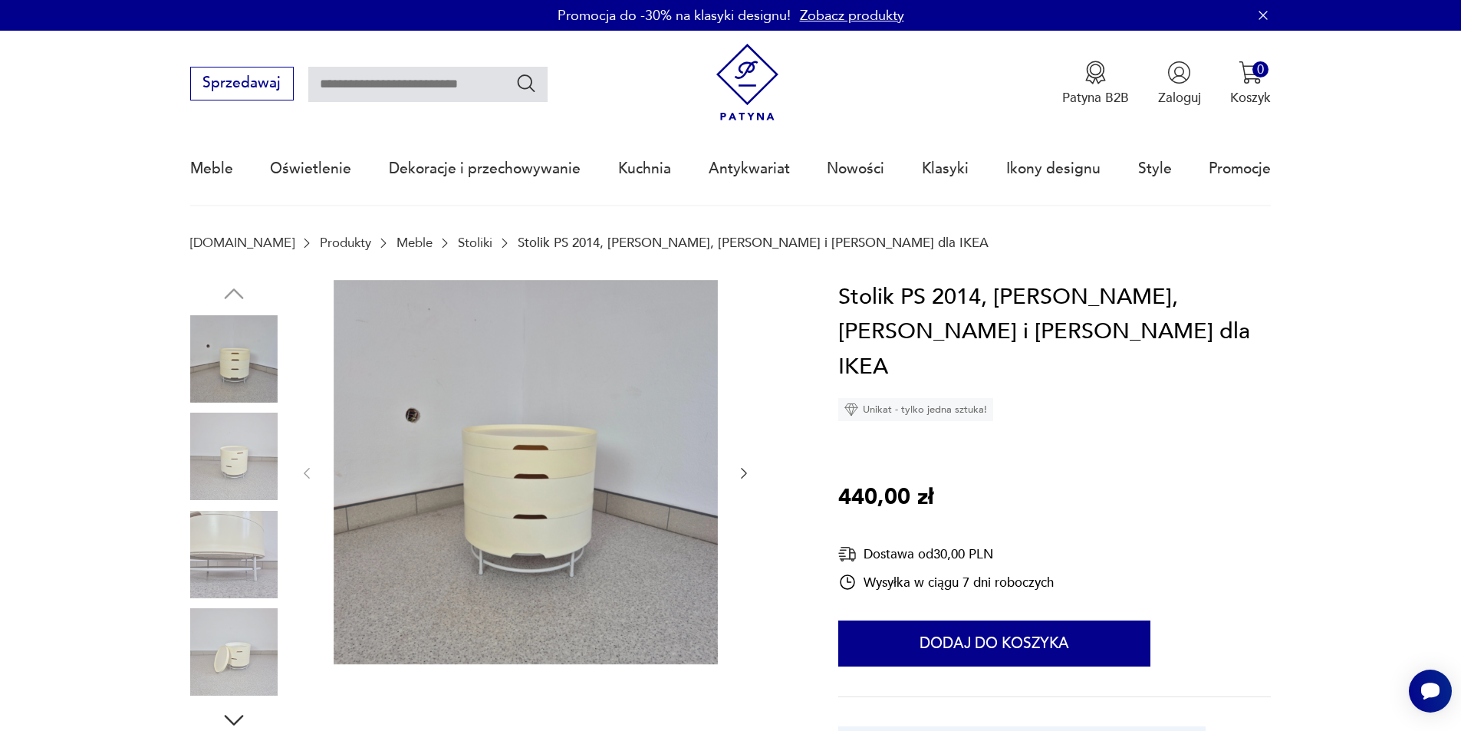
click at [242, 423] on img at bounding box center [233, 456] width 87 height 87
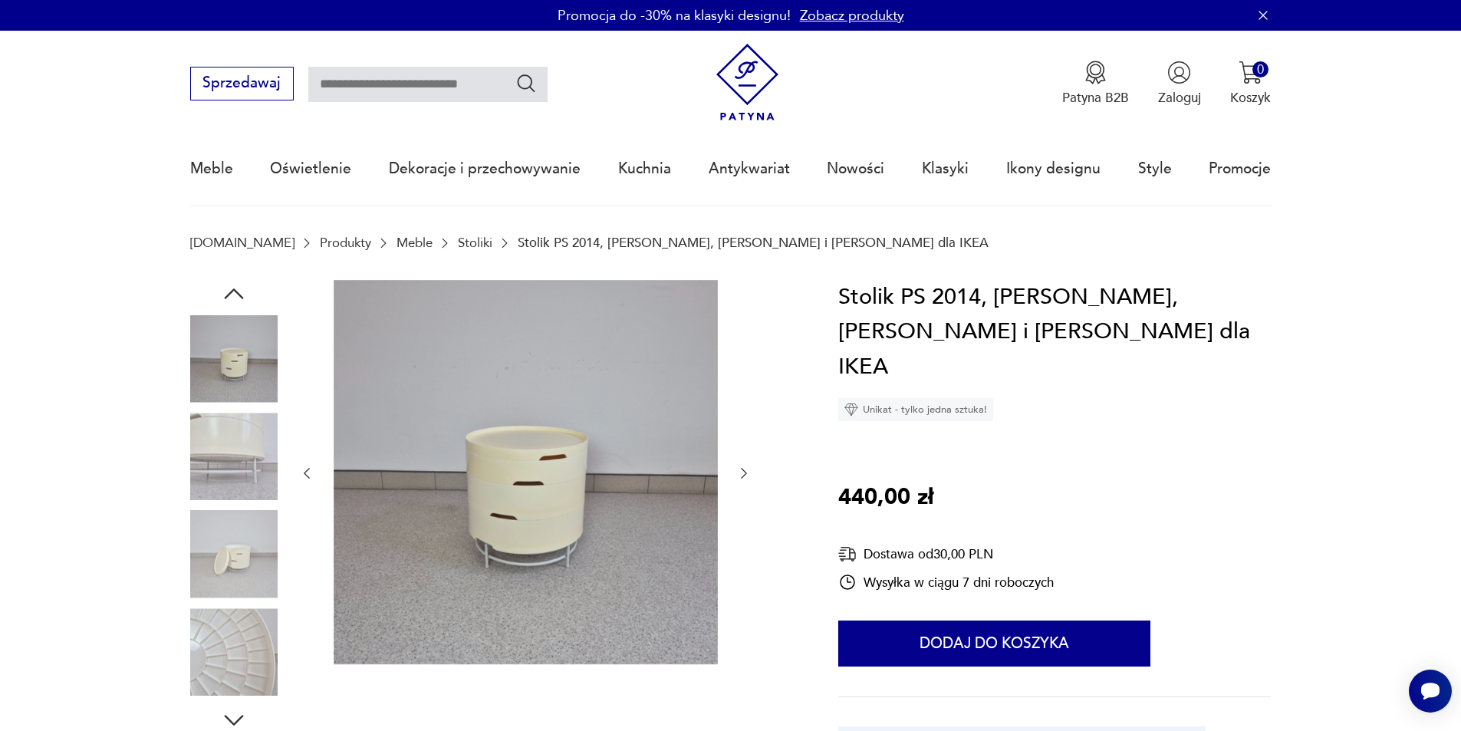
drag, startPoint x: 758, startPoint y: 478, endPoint x: 726, endPoint y: 477, distance: 32.2
click at [757, 478] on div at bounding box center [492, 507] width 604 height 454
click at [734, 473] on div at bounding box center [525, 473] width 452 height 387
click at [748, 477] on icon "button" at bounding box center [743, 472] width 15 height 15
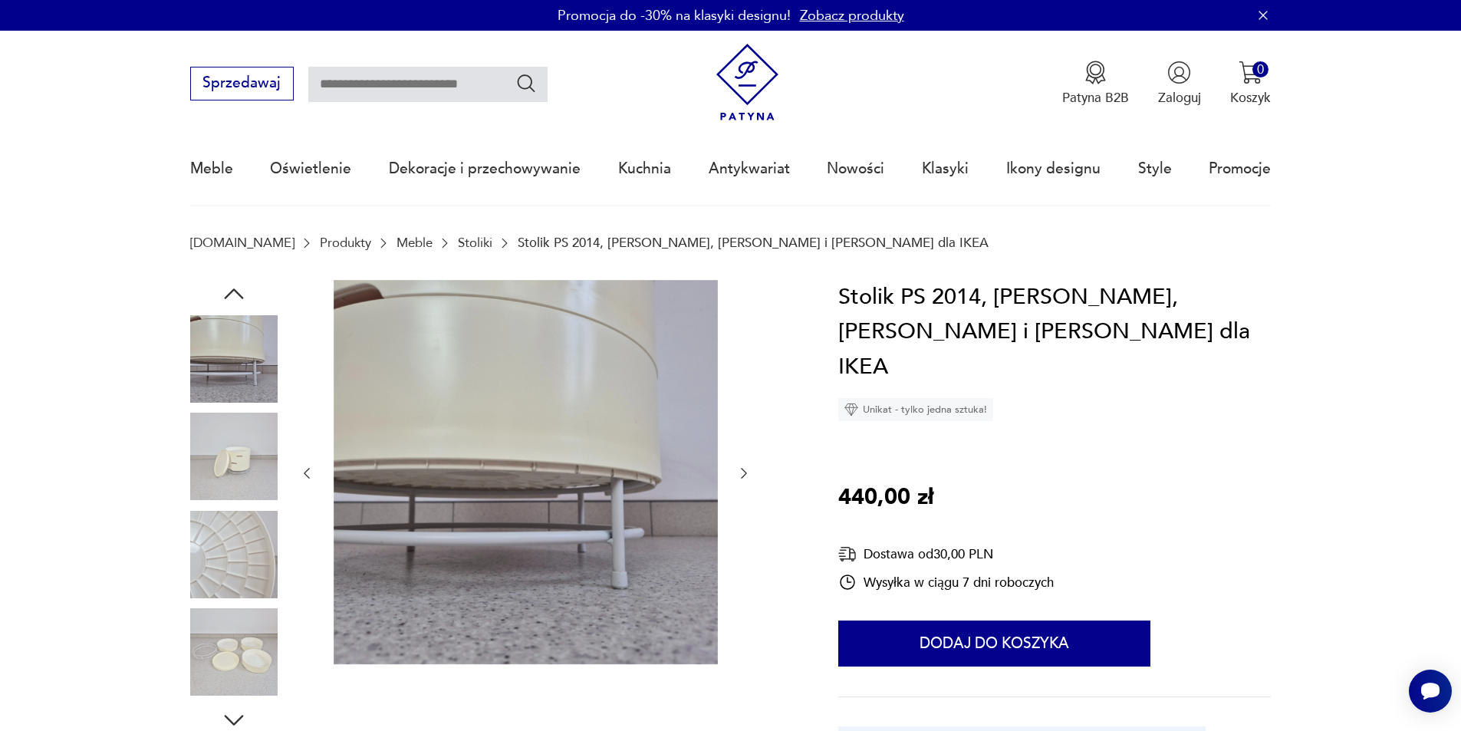
click at [748, 477] on icon "button" at bounding box center [743, 472] width 15 height 15
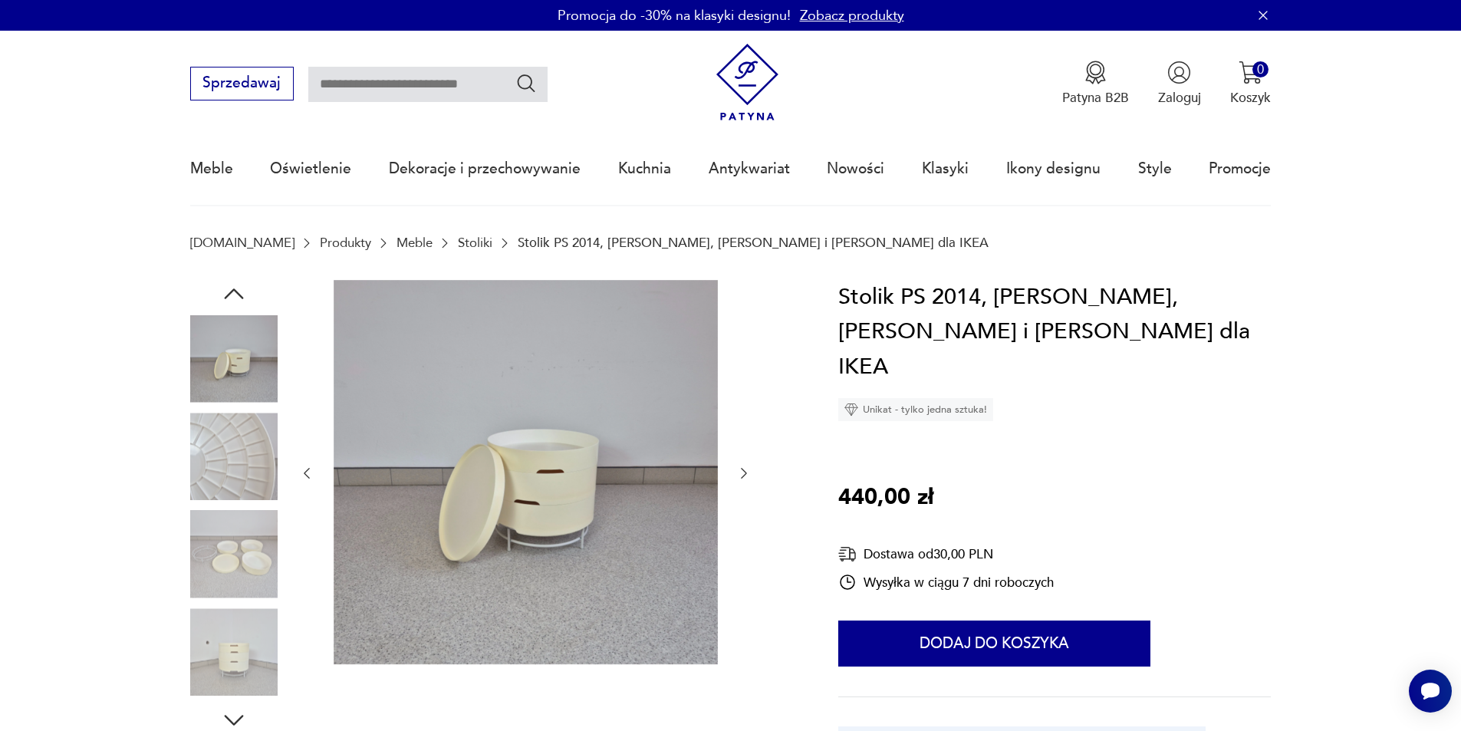
click at [748, 477] on icon "button" at bounding box center [743, 472] width 15 height 15
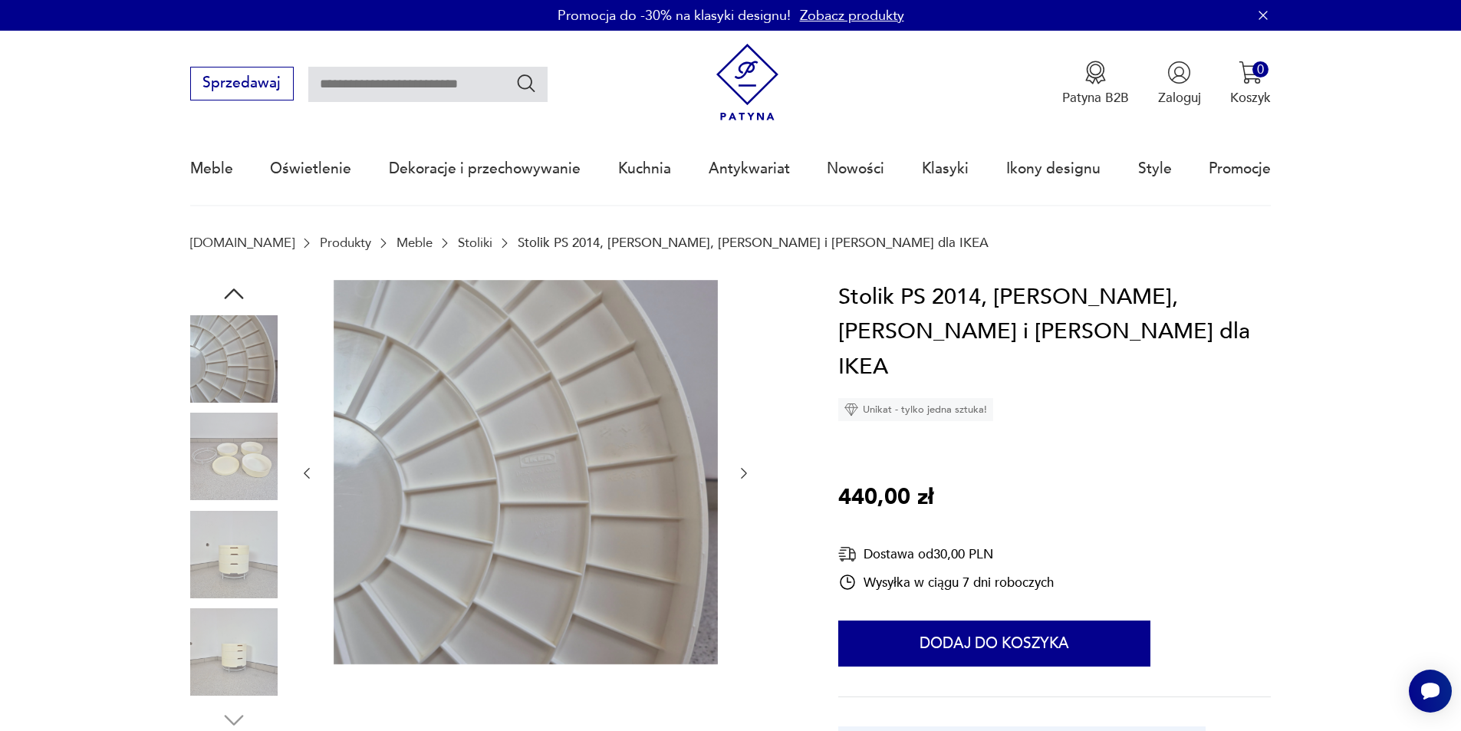
click at [748, 477] on icon "button" at bounding box center [743, 472] width 15 height 15
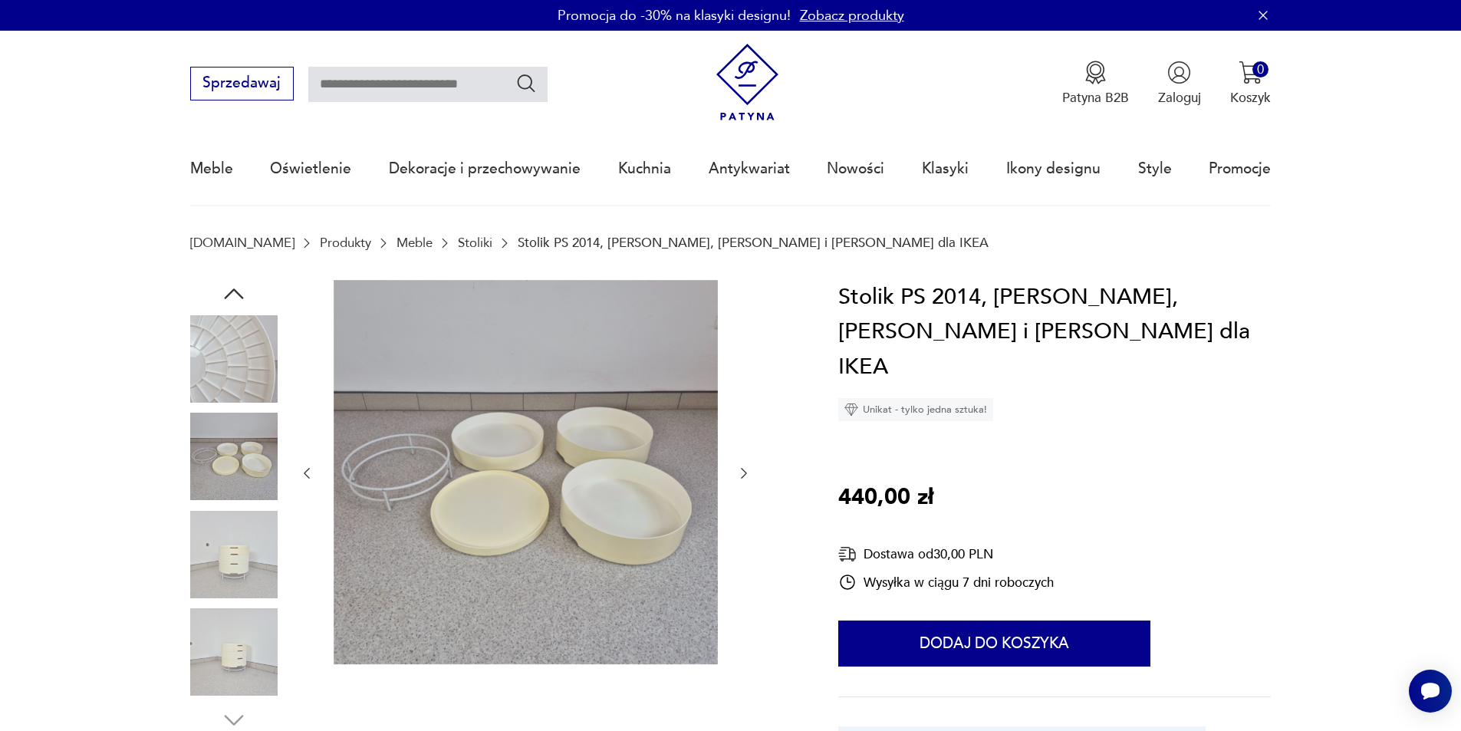
click at [748, 477] on icon "button" at bounding box center [743, 472] width 15 height 15
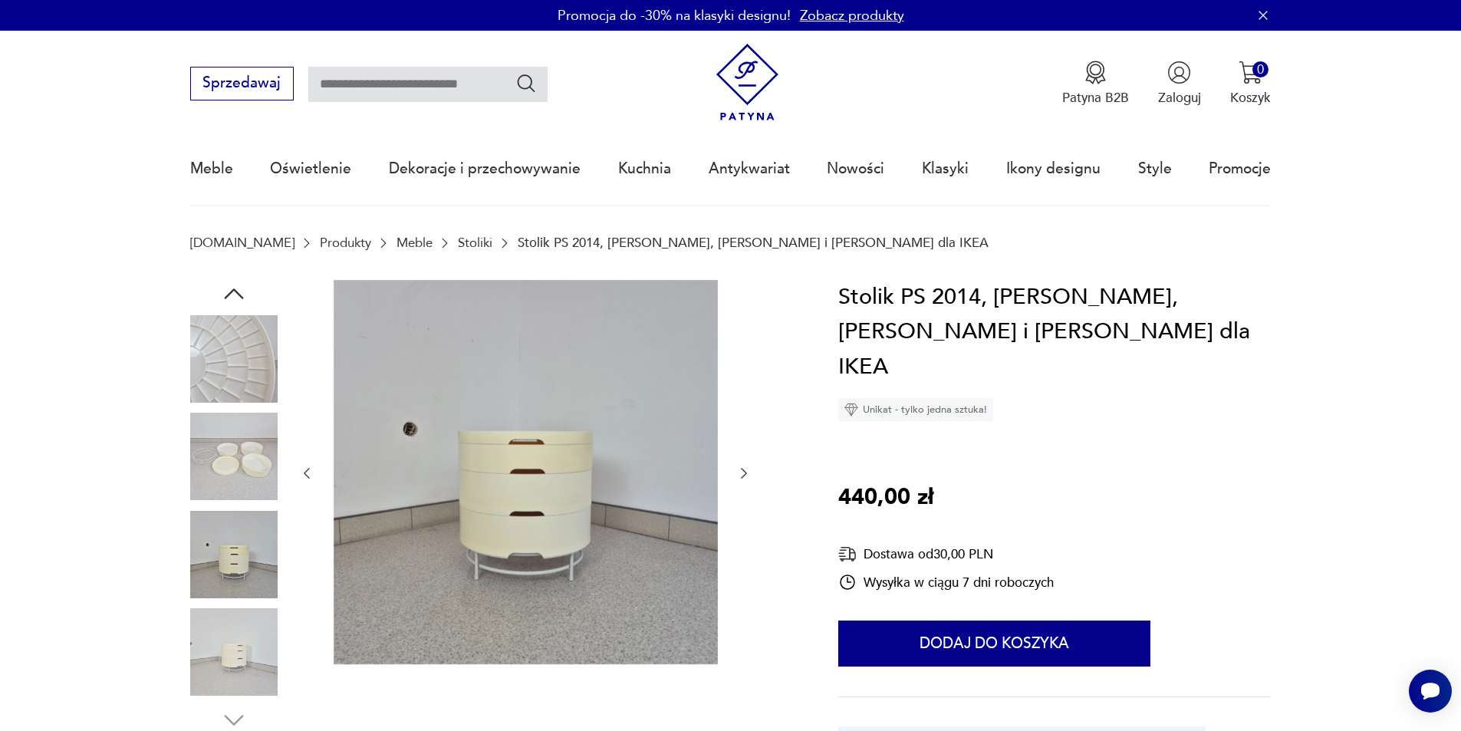
click at [748, 477] on icon "button" at bounding box center [743, 472] width 15 height 15
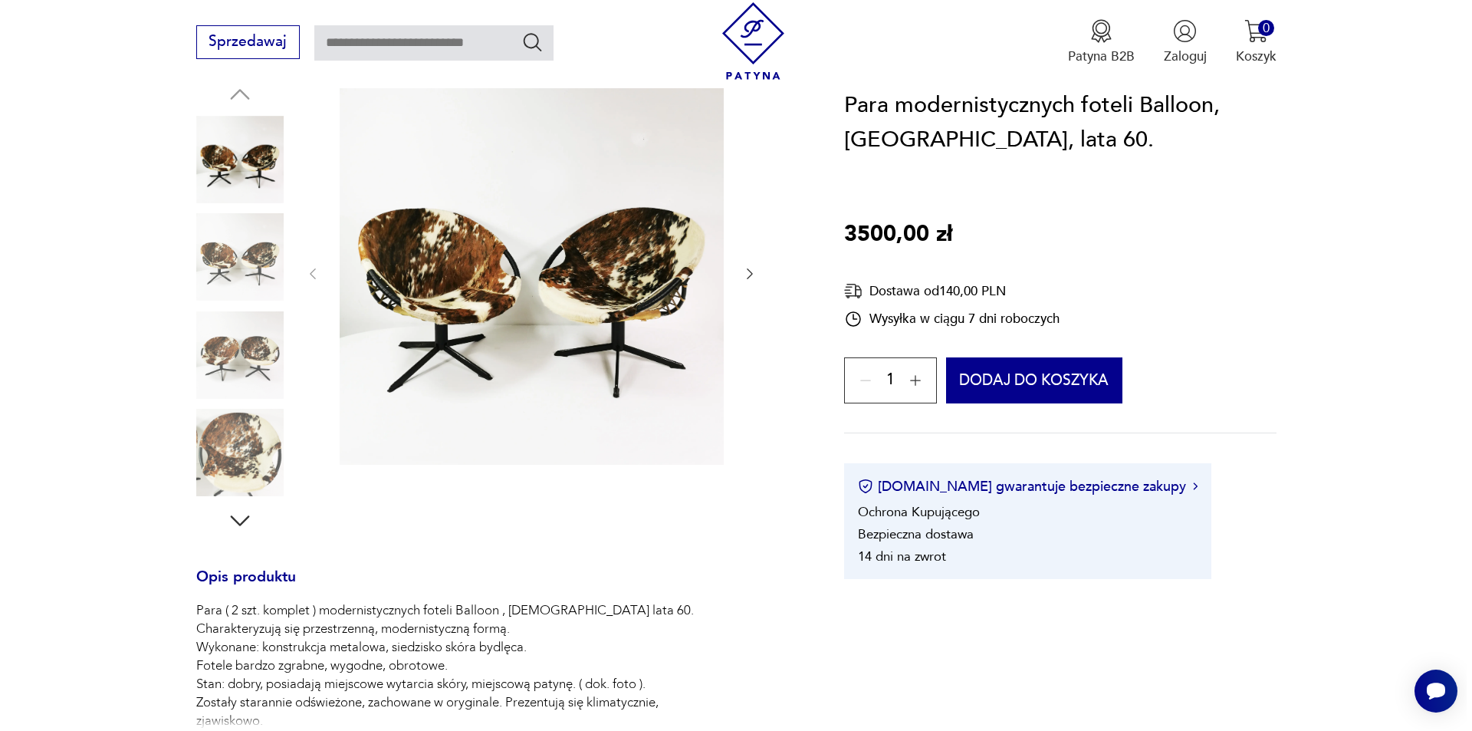
scroll to position [230, 0]
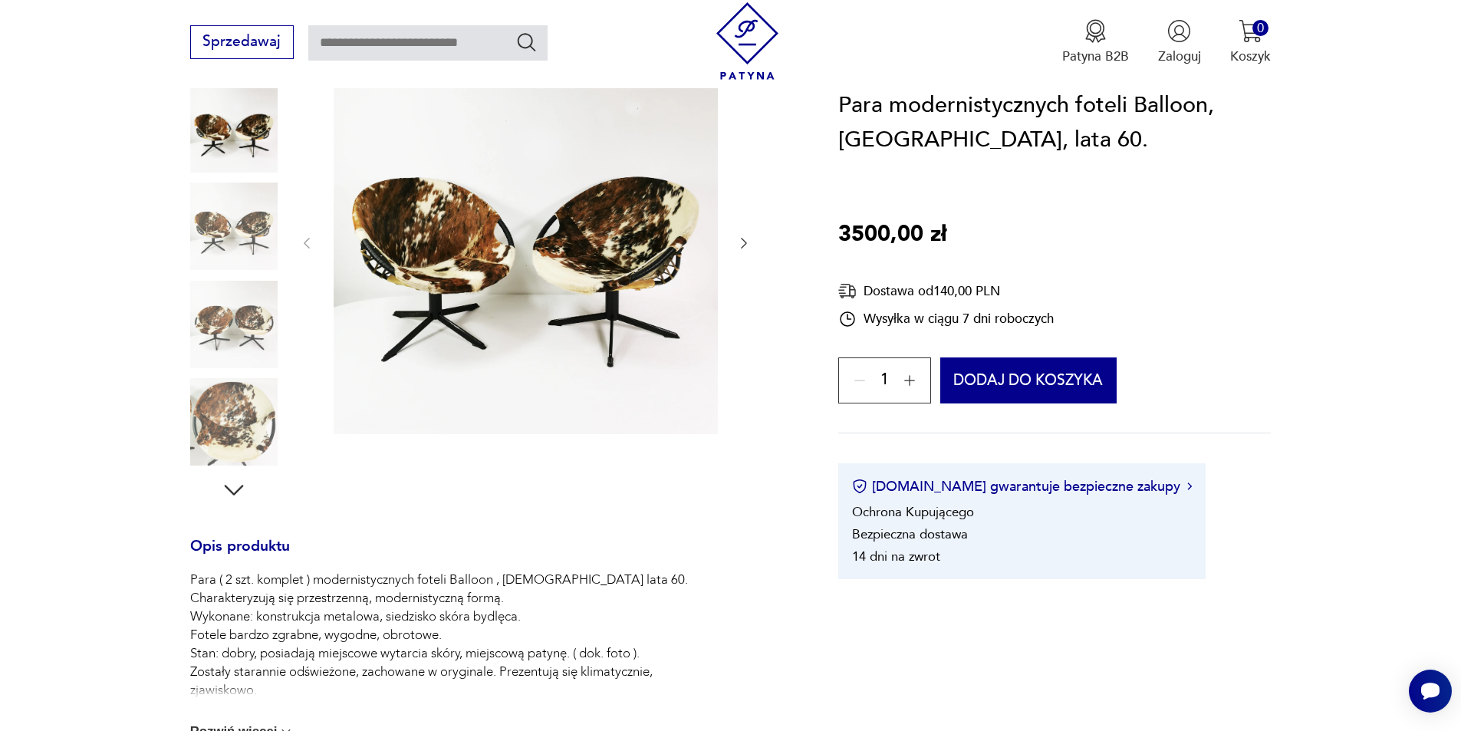
click at [270, 159] on img at bounding box center [233, 128] width 87 height 87
click at [604, 324] on img at bounding box center [526, 242] width 384 height 384
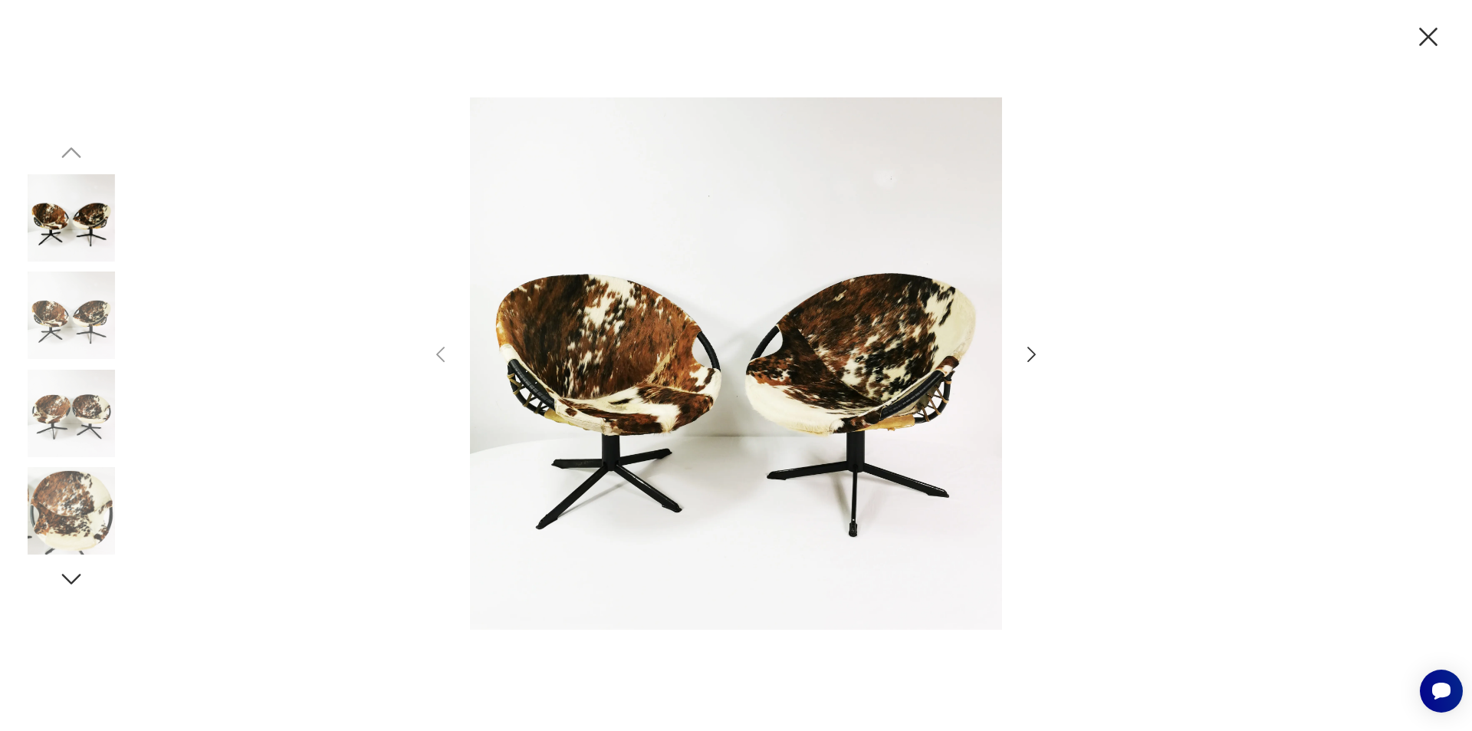
click at [1034, 354] on icon "button" at bounding box center [1032, 354] width 8 height 15
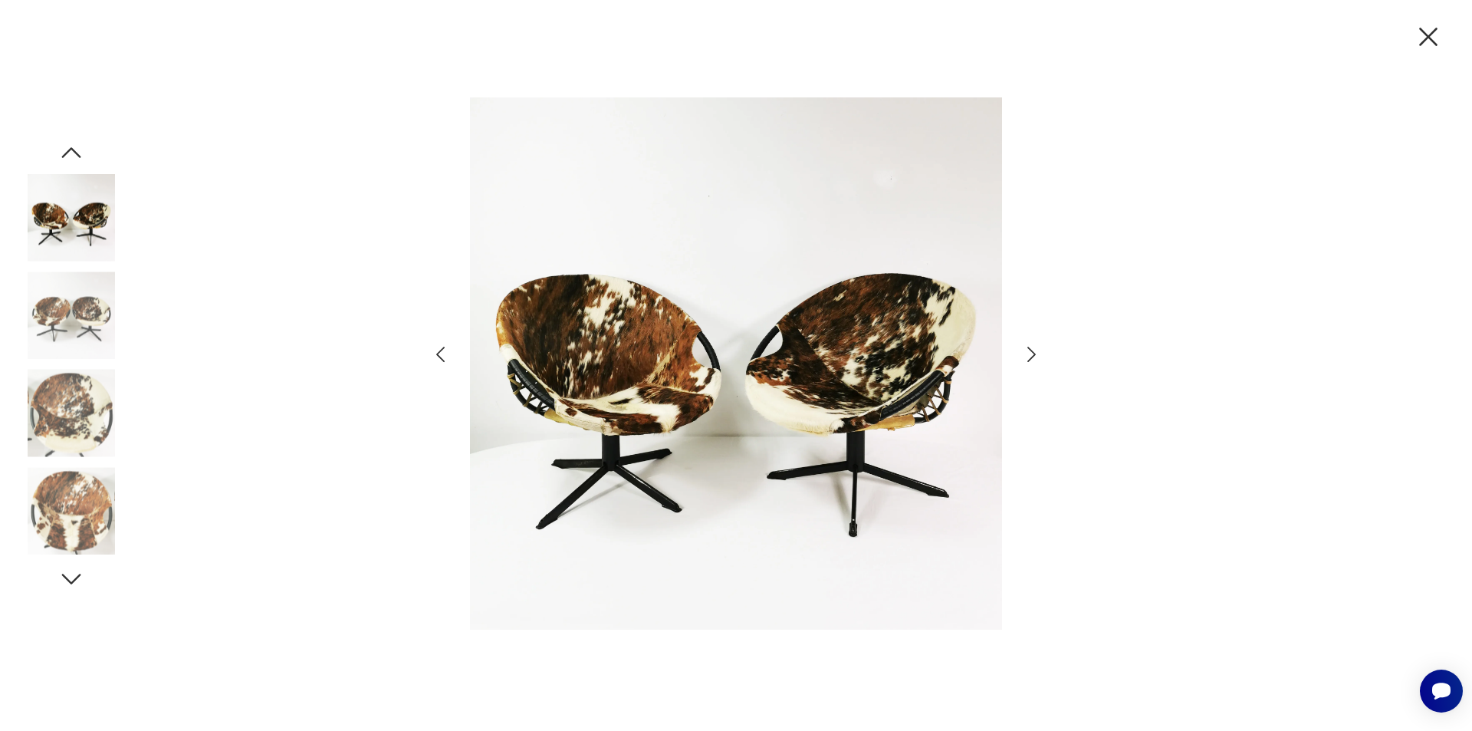
click at [1034, 354] on icon "button" at bounding box center [1032, 354] width 8 height 15
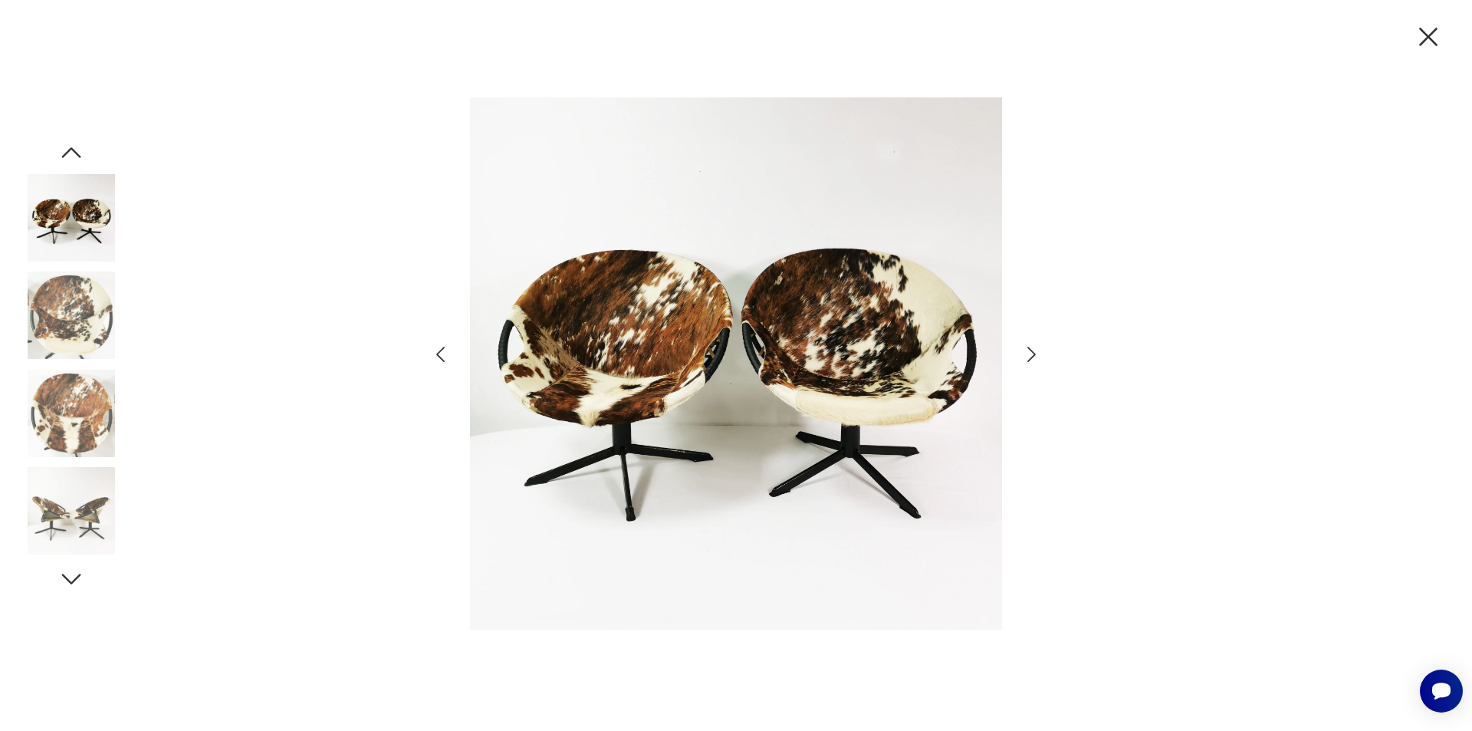
click at [1034, 354] on icon "button" at bounding box center [1032, 354] width 8 height 15
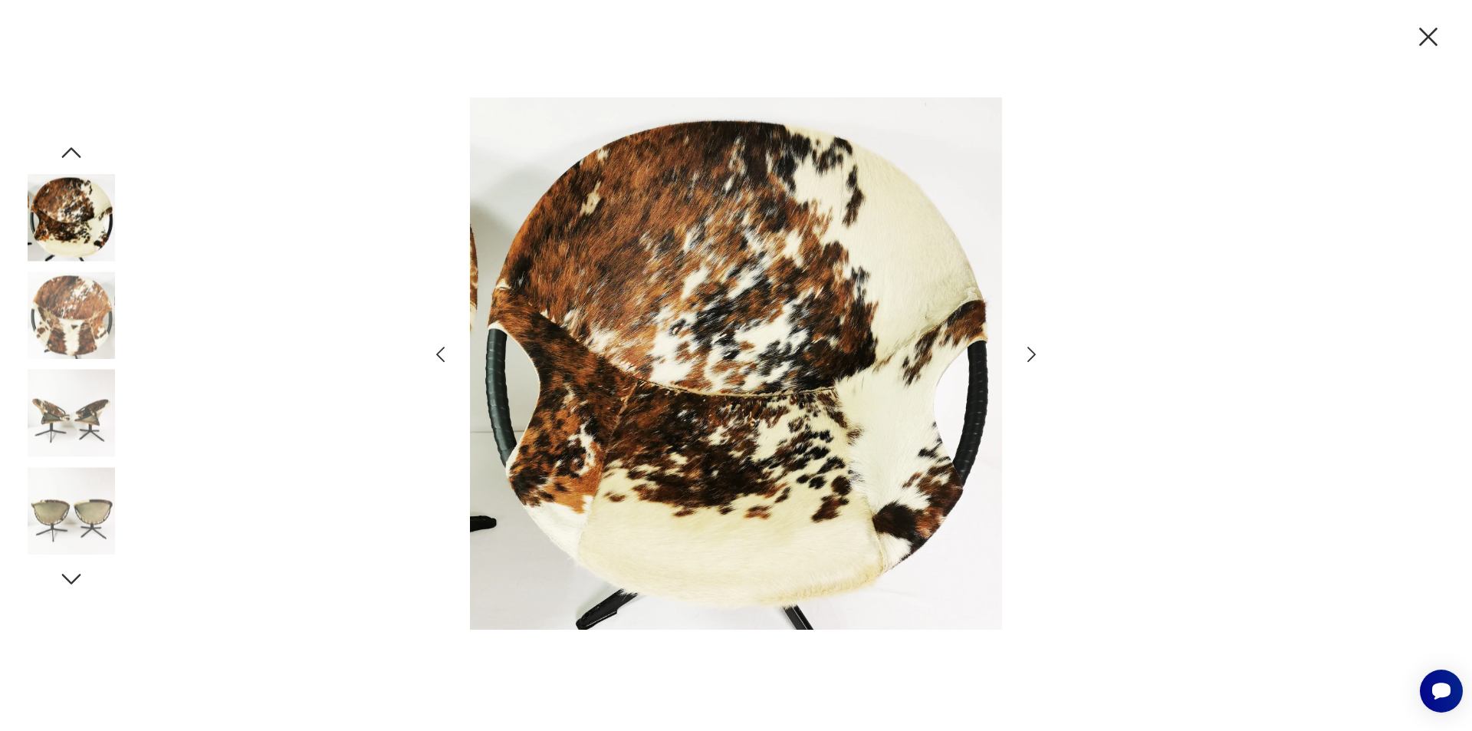
click at [1034, 354] on icon "button" at bounding box center [1032, 354] width 8 height 15
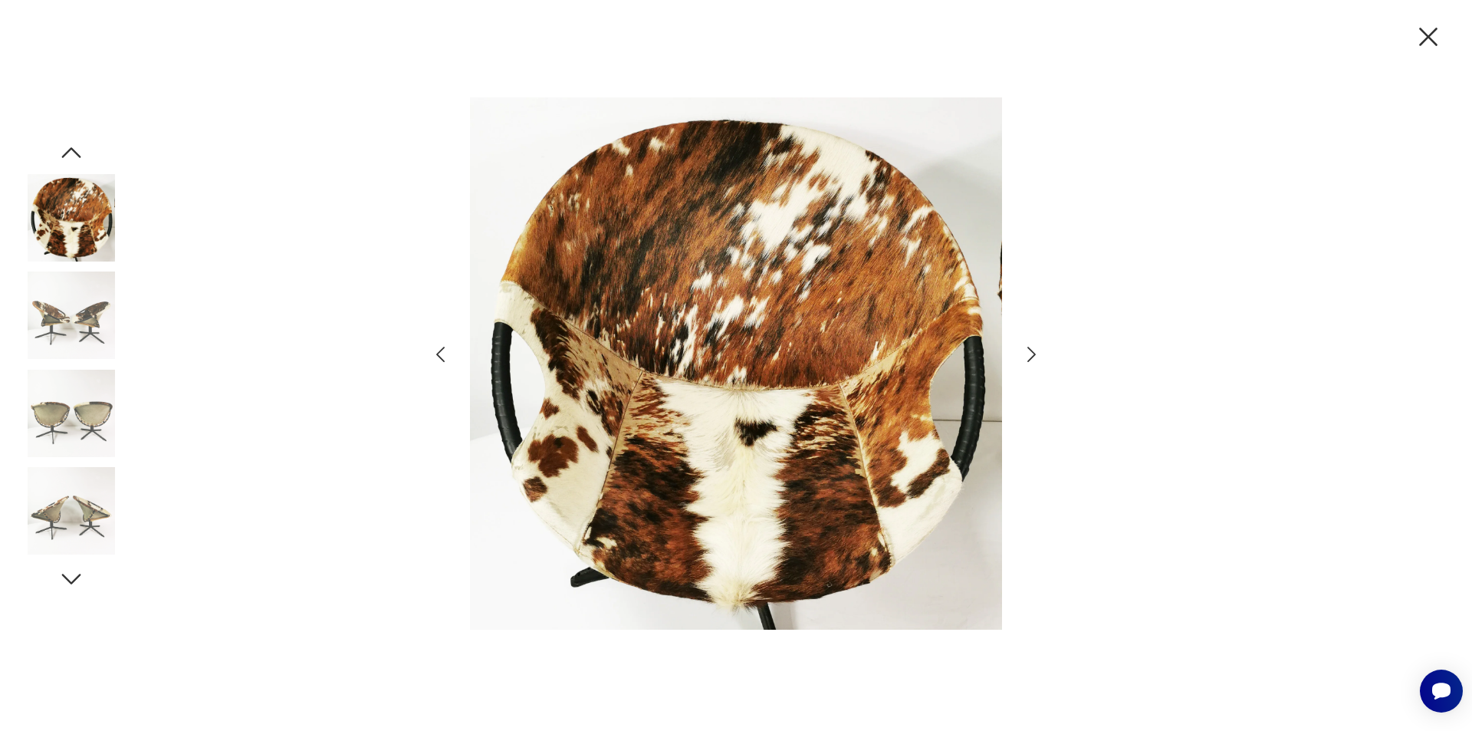
click at [1034, 354] on icon "button" at bounding box center [1032, 354] width 8 height 15
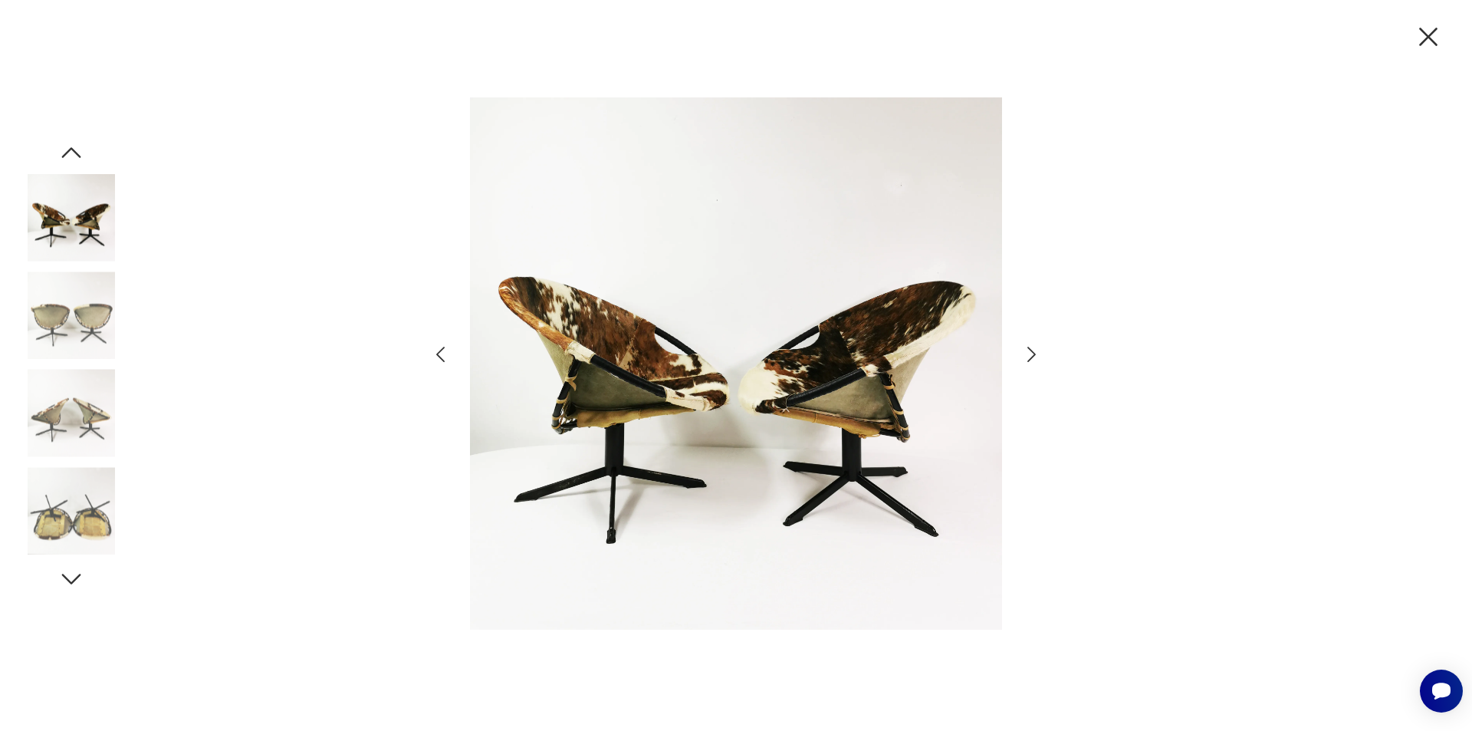
click at [1034, 354] on icon "button" at bounding box center [1032, 354] width 8 height 15
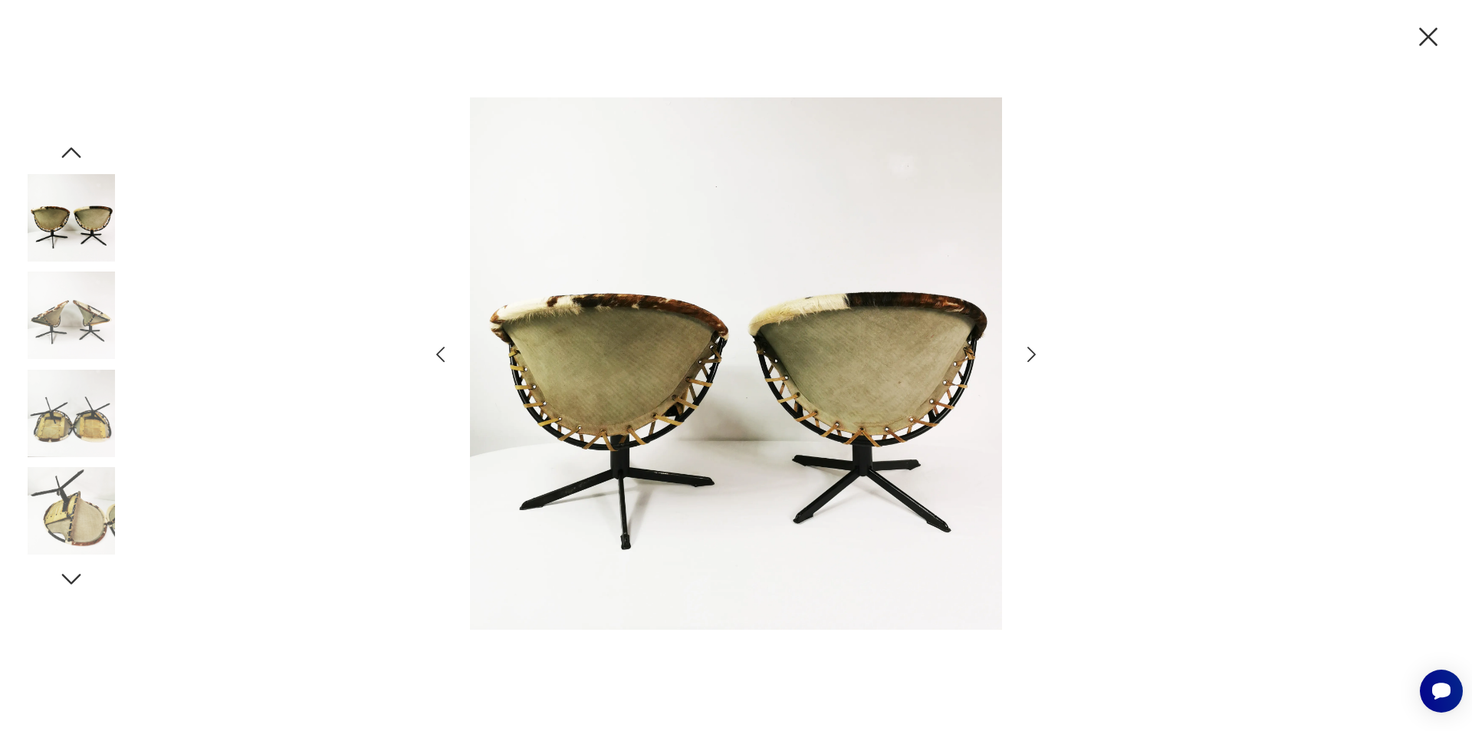
click at [1034, 354] on icon "button" at bounding box center [1032, 354] width 8 height 15
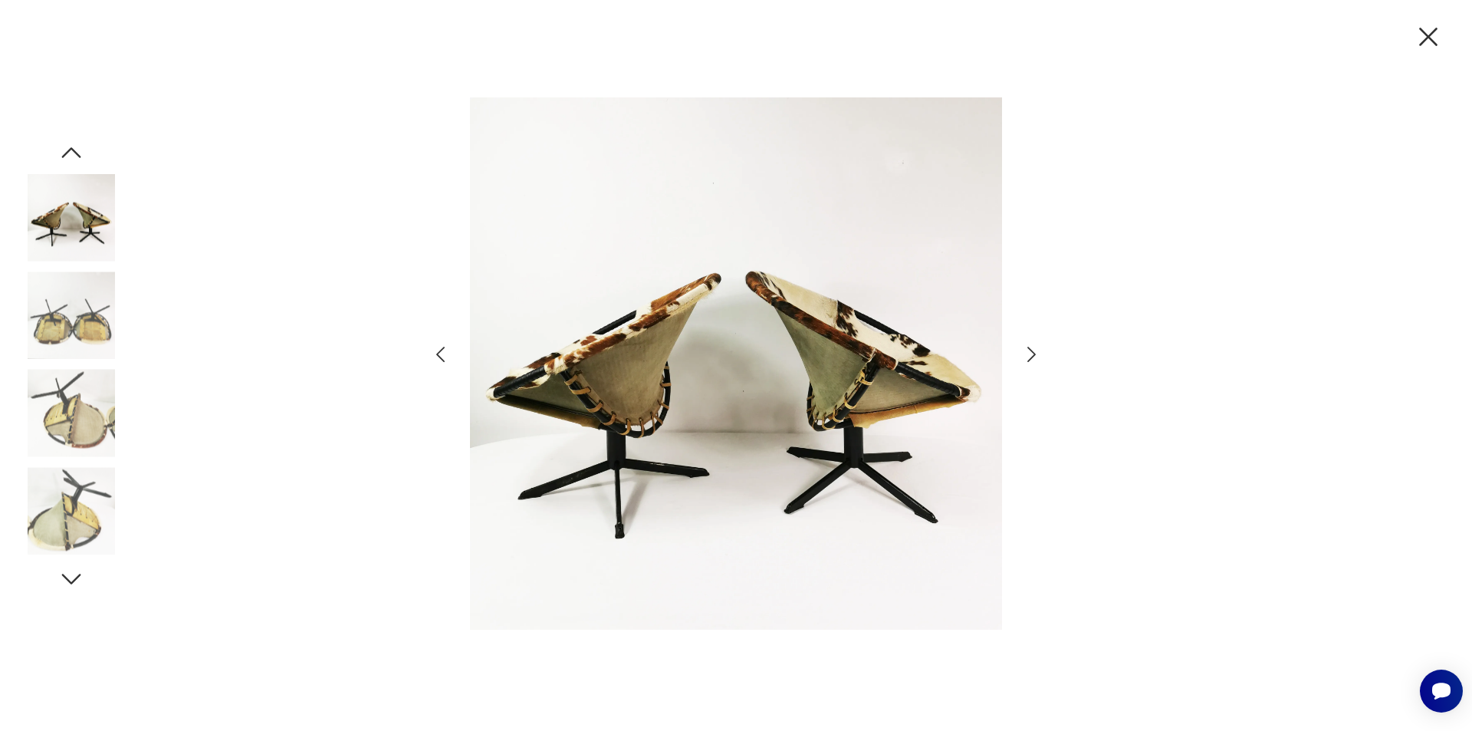
click at [1034, 354] on icon "button" at bounding box center [1032, 354] width 8 height 15
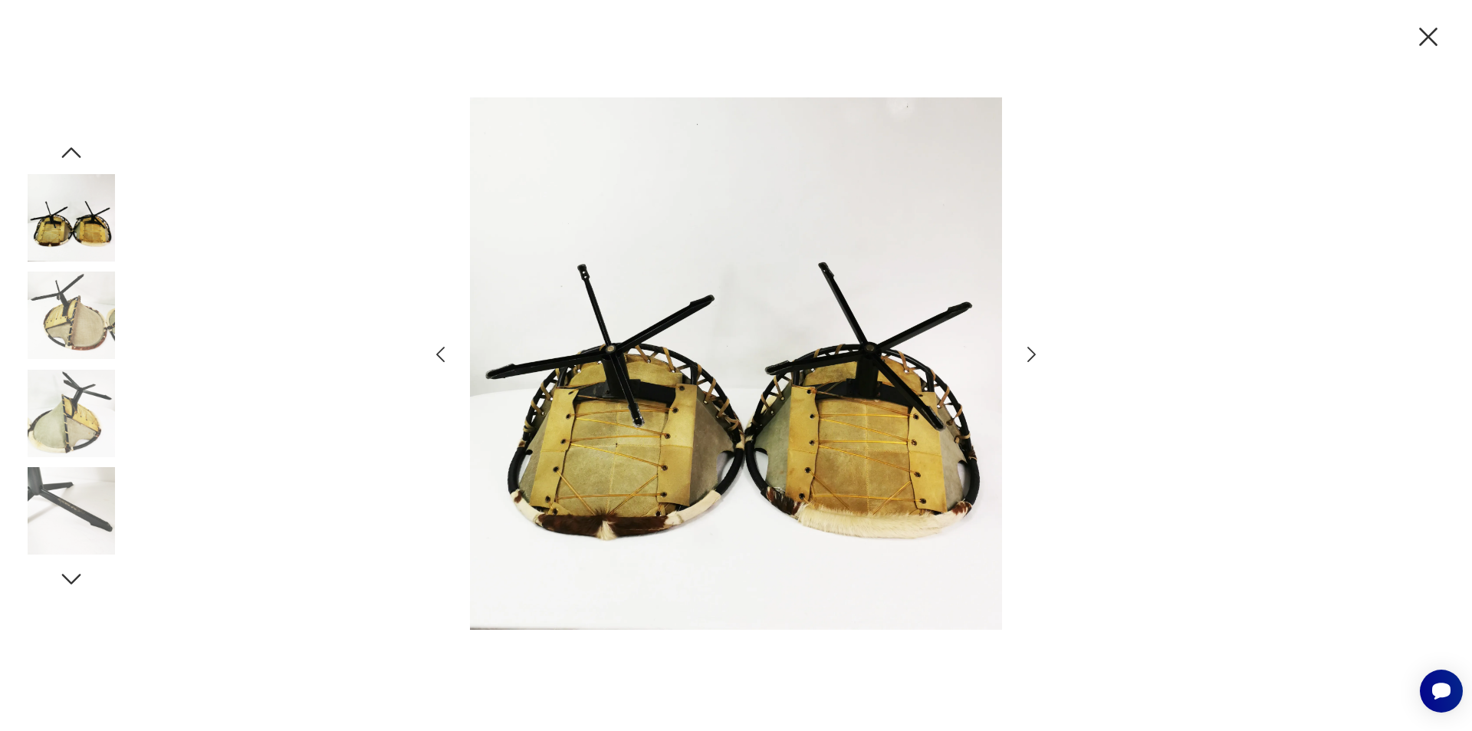
click at [1034, 354] on icon "button" at bounding box center [1032, 354] width 8 height 15
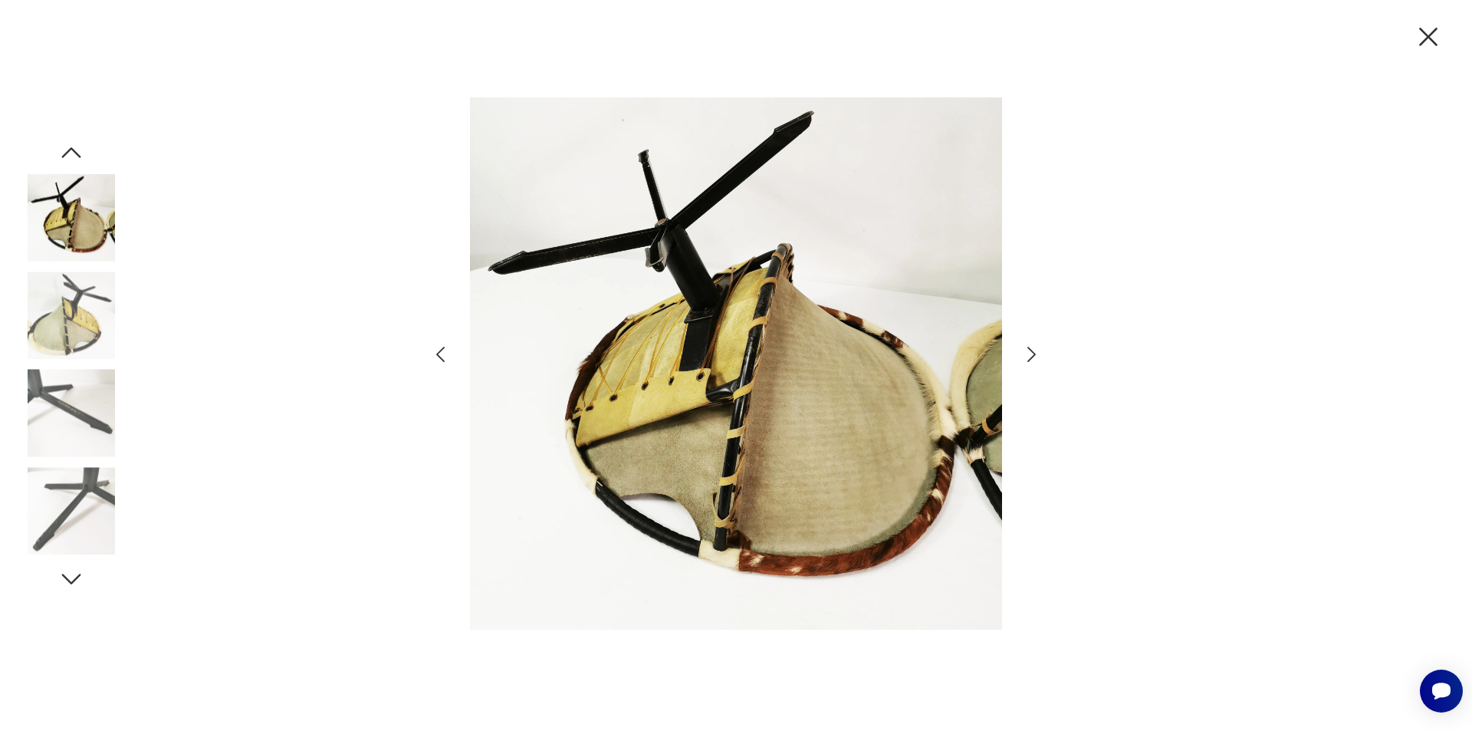
click at [1034, 354] on icon "button" at bounding box center [1032, 354] width 8 height 15
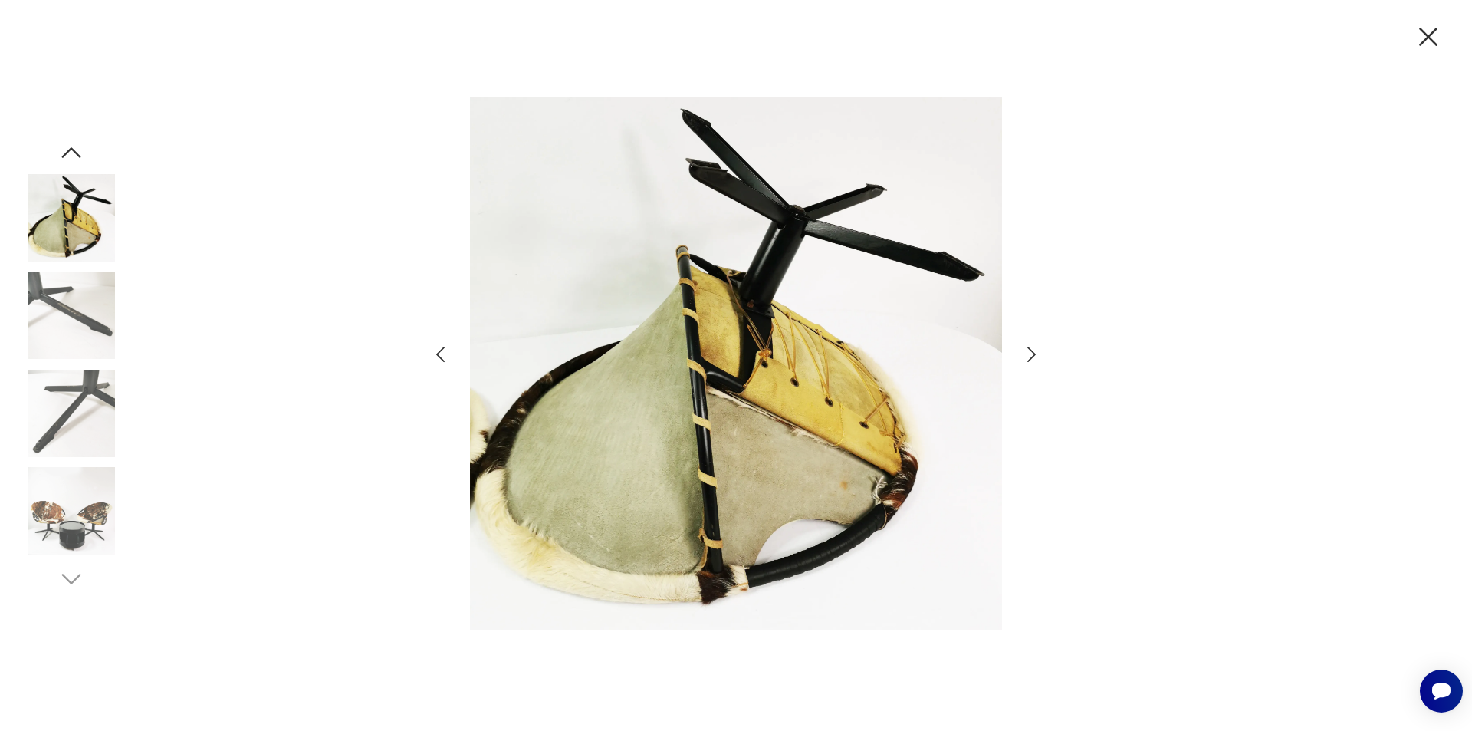
click at [1034, 354] on icon "button" at bounding box center [1032, 354] width 8 height 15
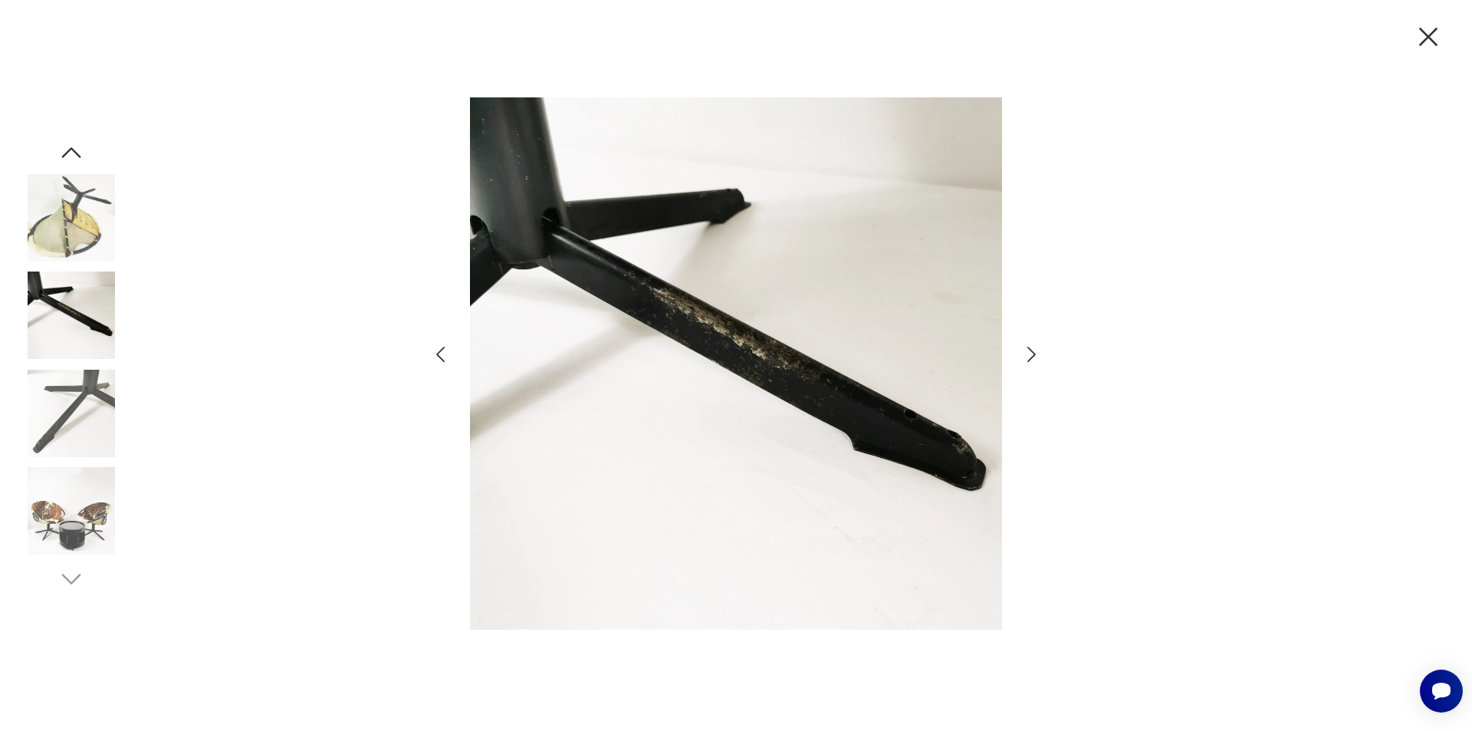
click at [1034, 354] on icon "button" at bounding box center [1032, 354] width 8 height 15
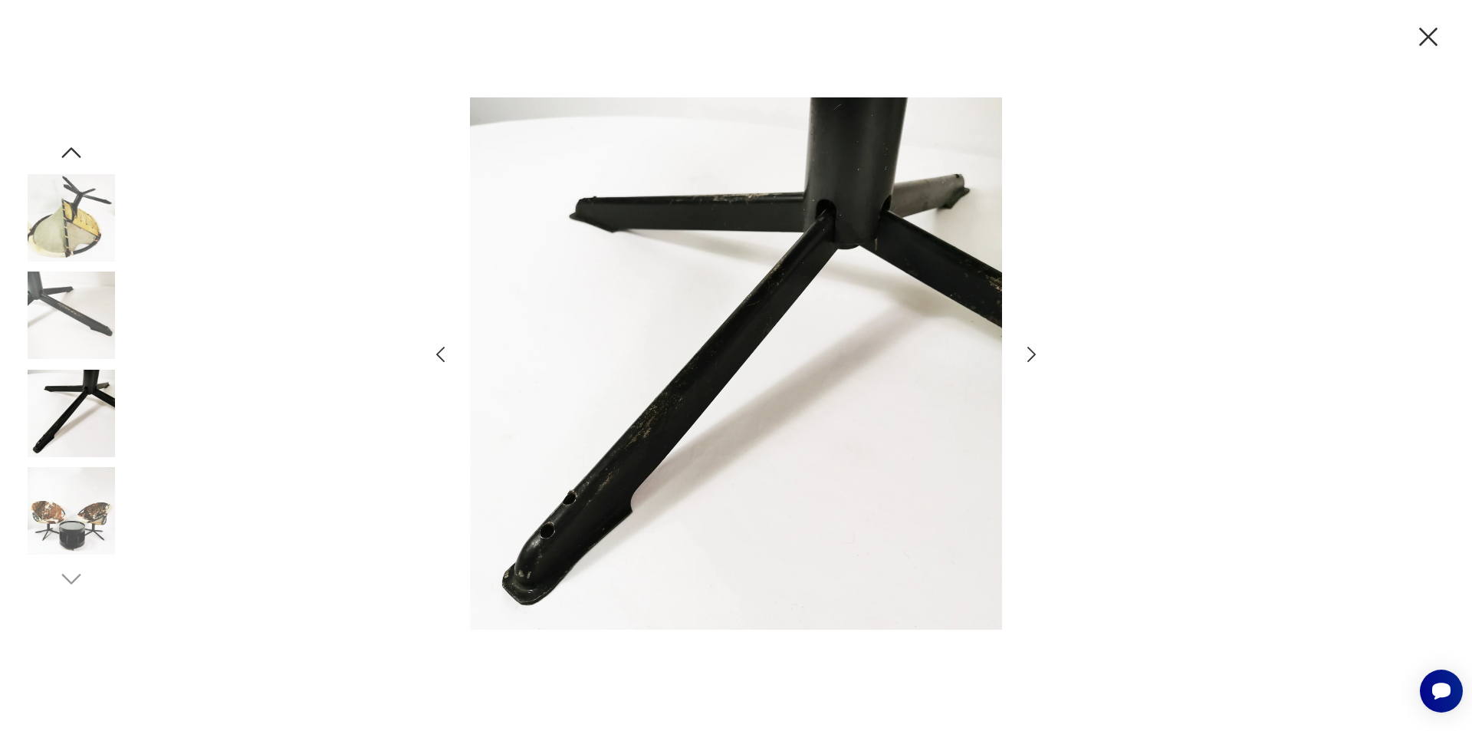
click at [1034, 354] on icon "button" at bounding box center [1032, 354] width 8 height 15
